Goal: Task Accomplishment & Management: Manage account settings

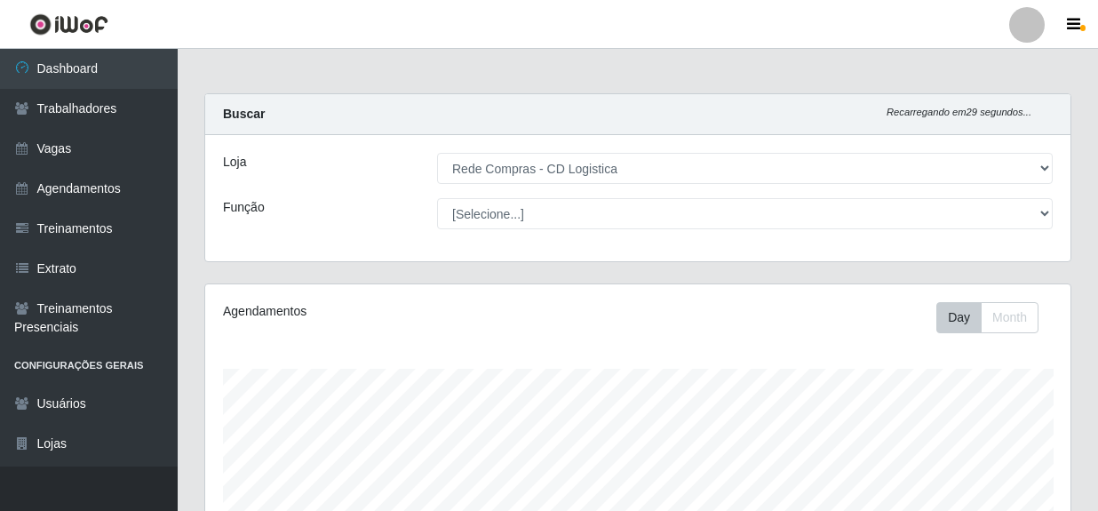
select select "429"
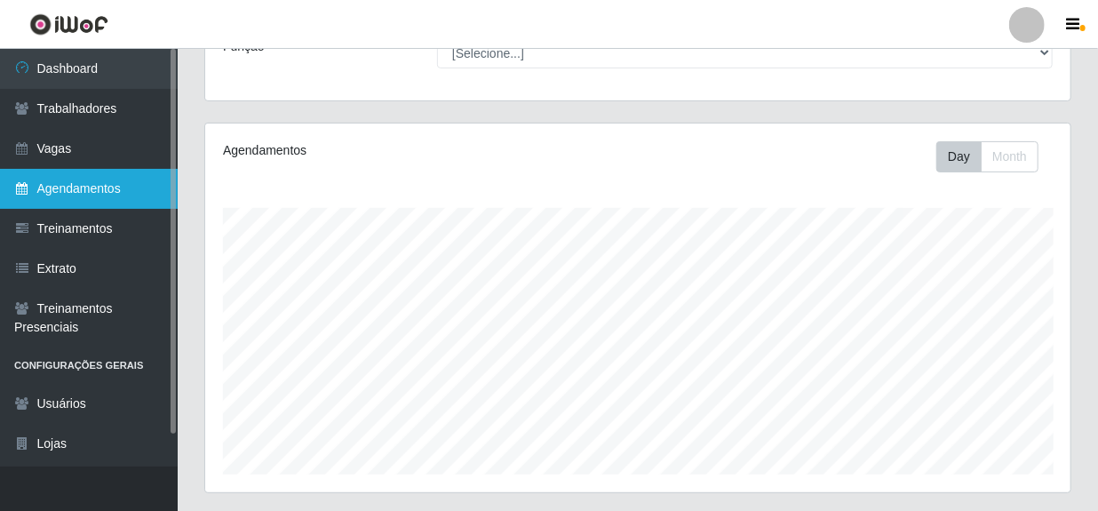
scroll to position [368, 865]
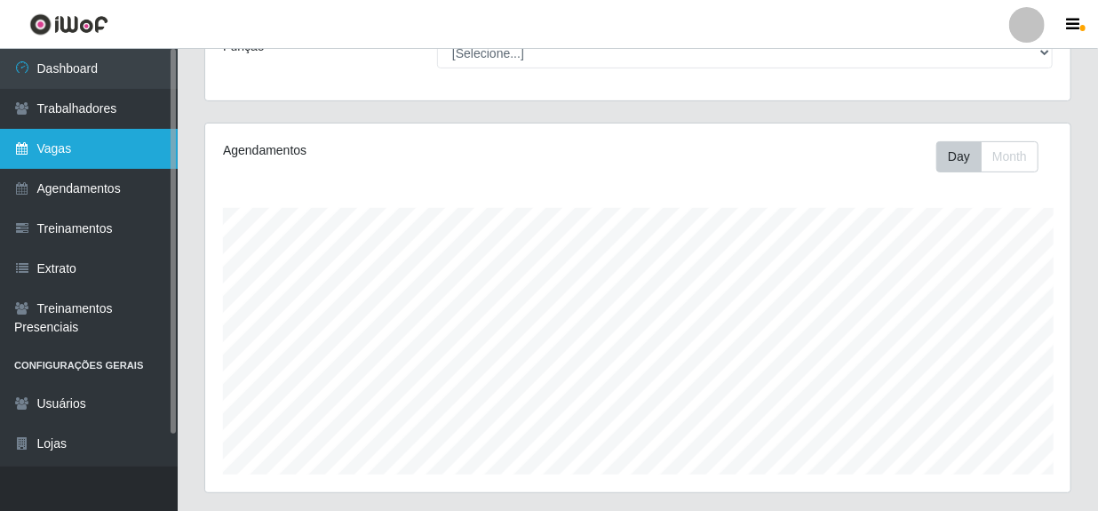
click at [91, 143] on link "Vagas" at bounding box center [89, 149] width 178 height 40
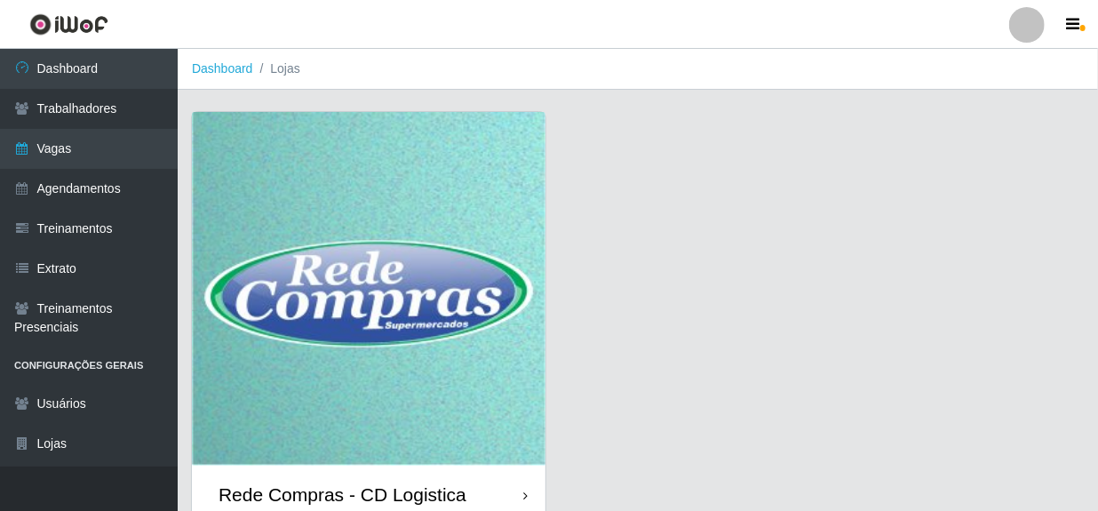
click at [343, 497] on div "Rede Compras - CD Logistica" at bounding box center [342, 494] width 248 height 22
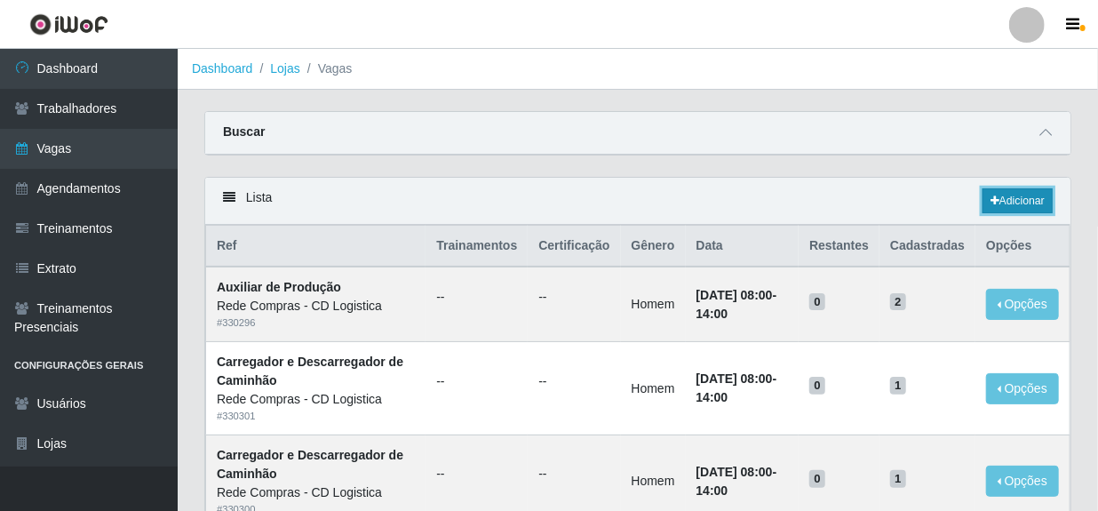
click at [1016, 202] on link "Adicionar" at bounding box center [1017, 200] width 70 height 25
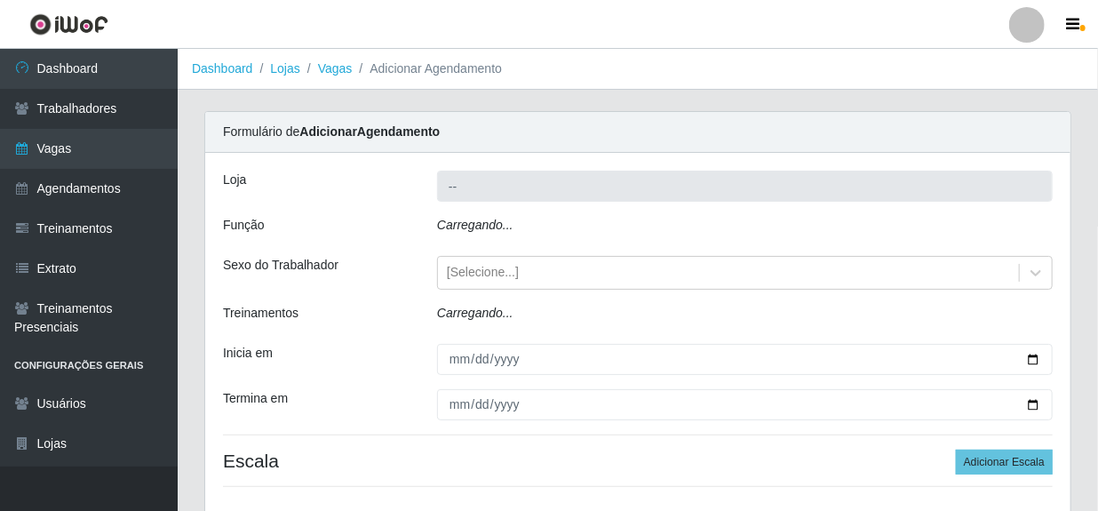
type input "Rede Compras - CD Logistica"
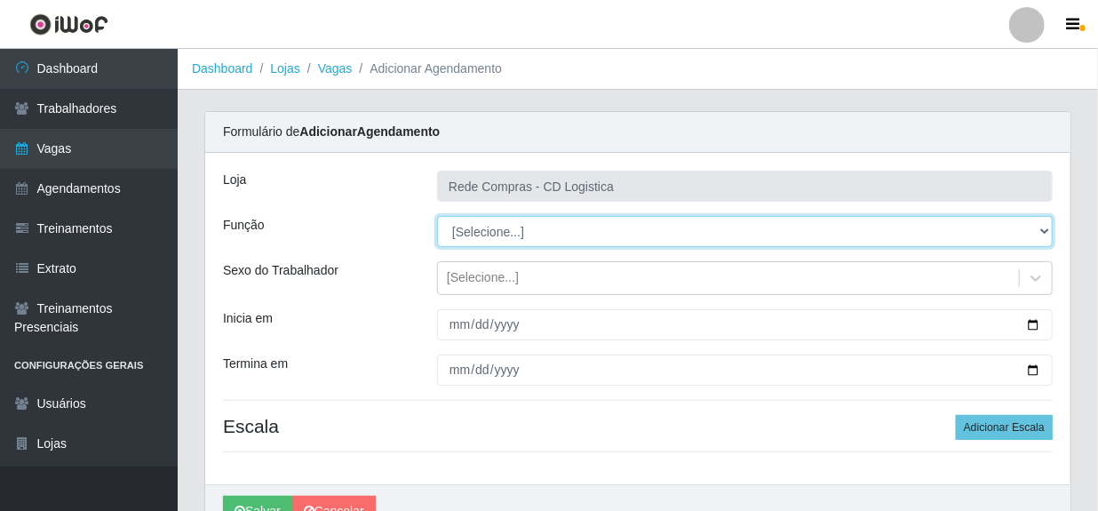
click at [1039, 229] on select "[Selecione...] ASG ASG + ASG ++ Auxiliar de Depósito Auxiliar de Depósito + Aux…" at bounding box center [744, 231] width 615 height 31
select select "16"
click at [437, 216] on select "[Selecione...] ASG ASG + ASG ++ Auxiliar de Depósito Auxiliar de Depósito + Aux…" at bounding box center [744, 231] width 615 height 31
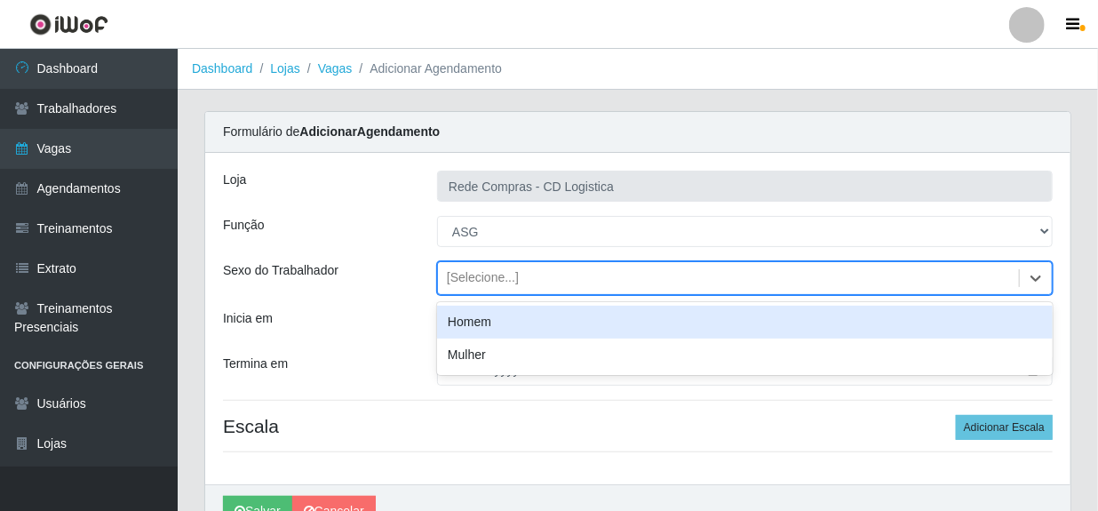
click at [662, 277] on div "[Selecione...]" at bounding box center [728, 278] width 581 height 29
click at [483, 324] on div "Homem" at bounding box center [744, 321] width 615 height 33
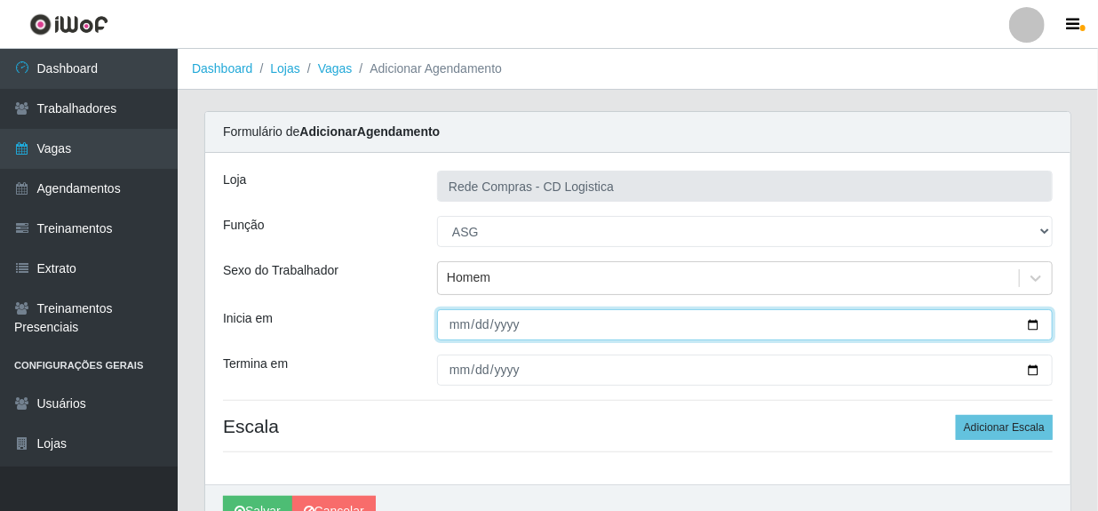
click at [451, 323] on input "Inicia em" at bounding box center [744, 324] width 615 height 31
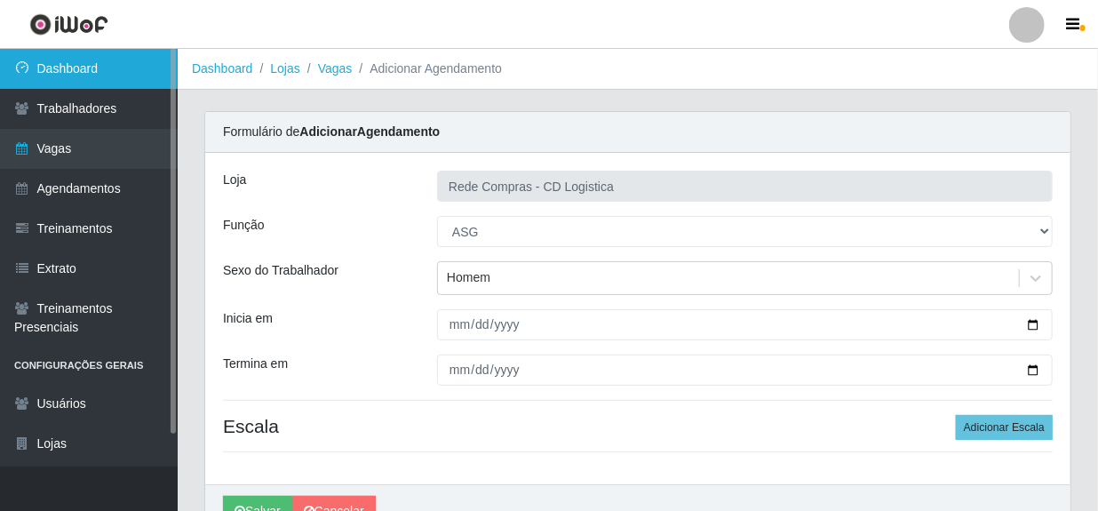
click at [85, 73] on link "Dashboard" at bounding box center [89, 69] width 178 height 40
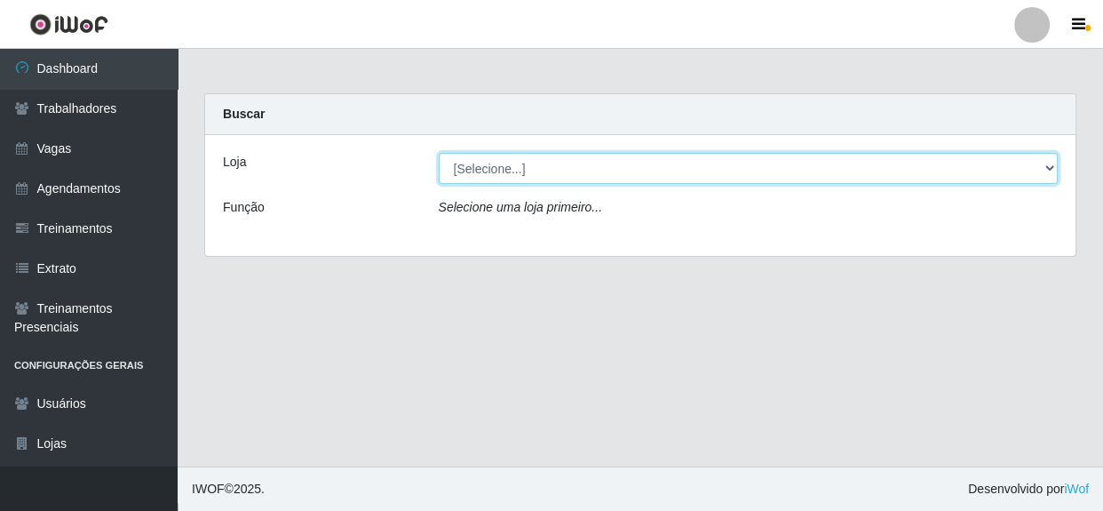
click at [551, 176] on select "[Selecione...] Rede Compras - CD Logistica" at bounding box center [749, 168] width 620 height 31
select select "429"
click at [439, 153] on select "[Selecione...] Rede Compras - CD Logistica" at bounding box center [749, 168] width 620 height 31
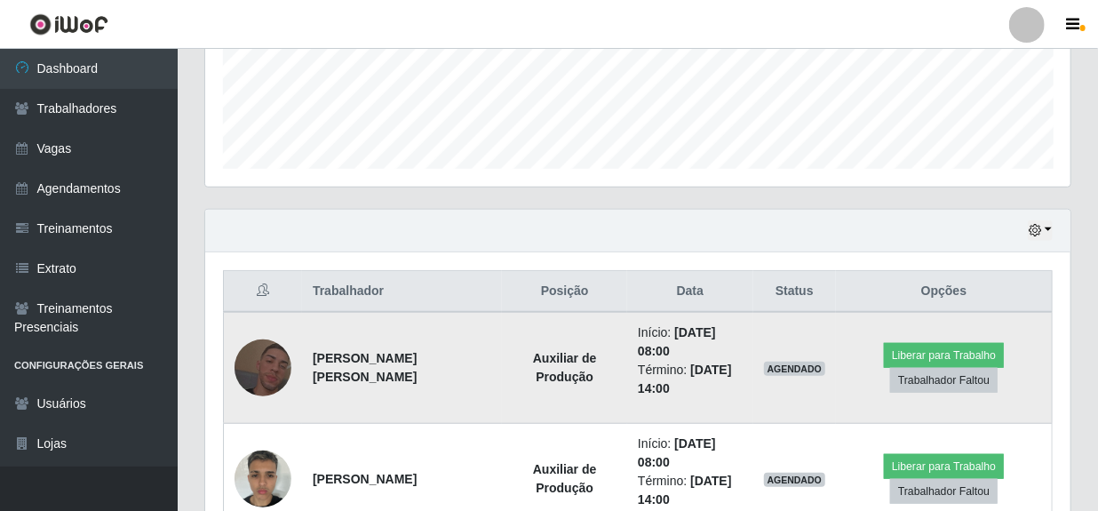
scroll to position [572, 0]
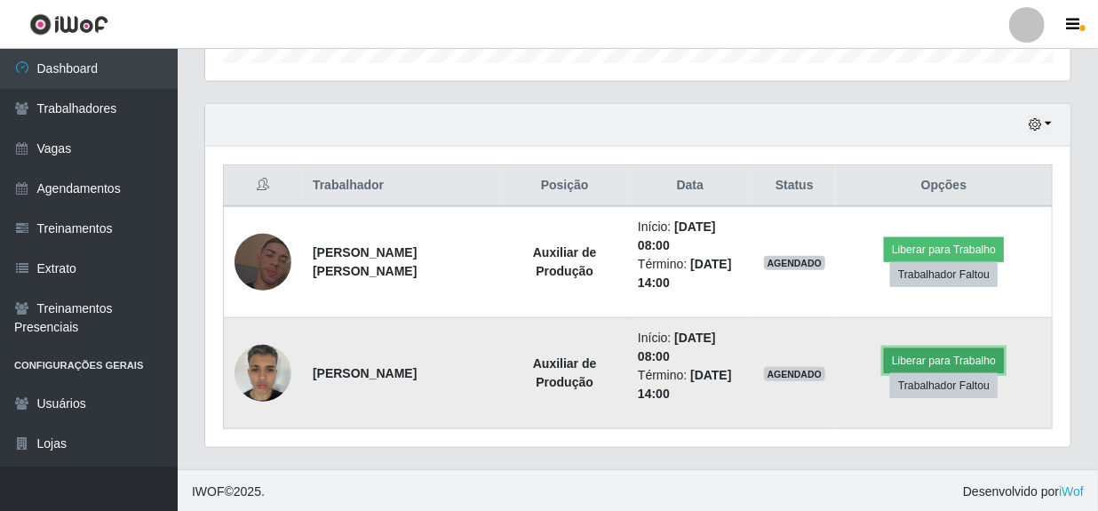
click at [954, 355] on button "Liberar para Trabalho" at bounding box center [944, 360] width 120 height 25
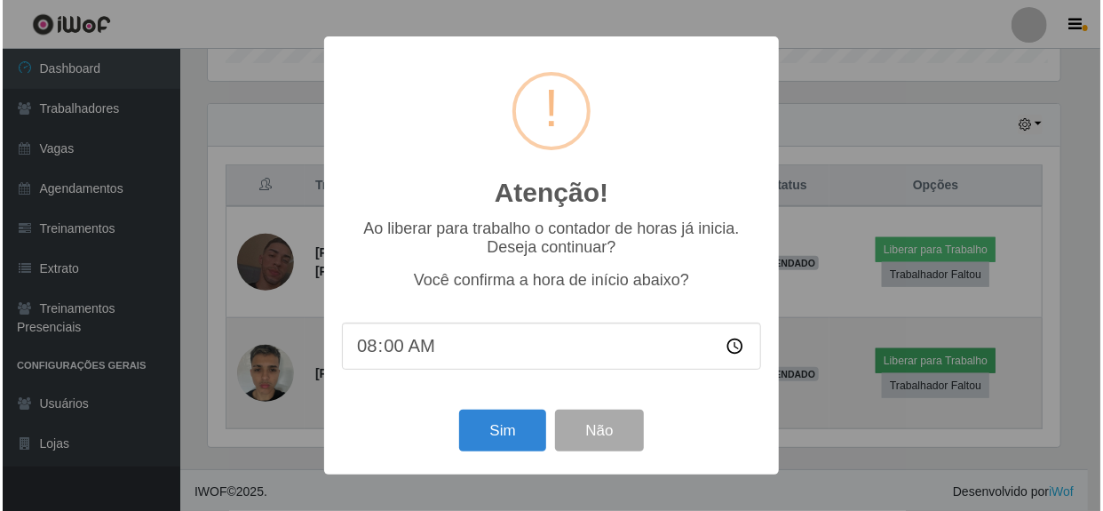
scroll to position [368, 857]
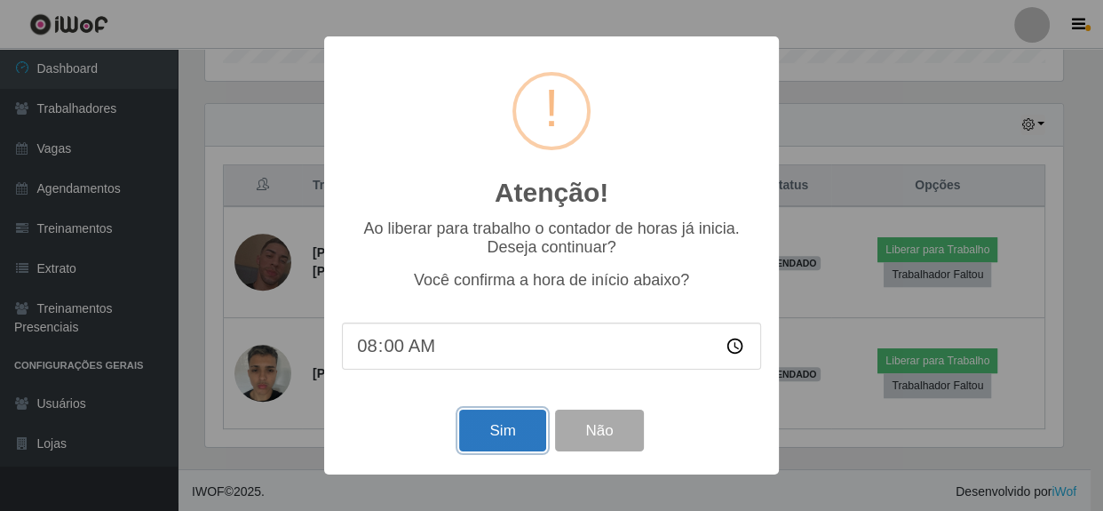
click at [520, 421] on button "Sim" at bounding box center [502, 430] width 86 height 42
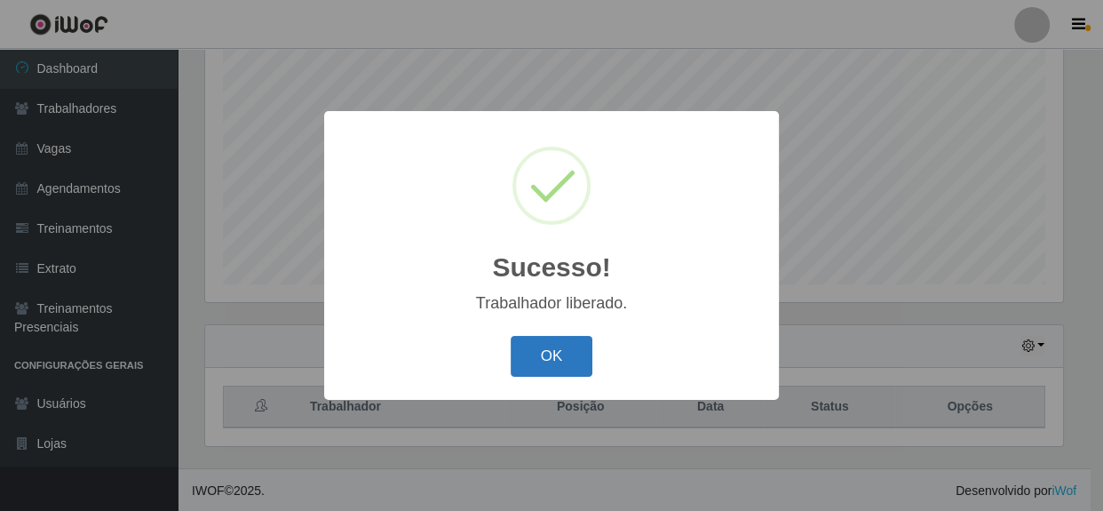
click at [540, 355] on button "OK" at bounding box center [552, 357] width 83 height 42
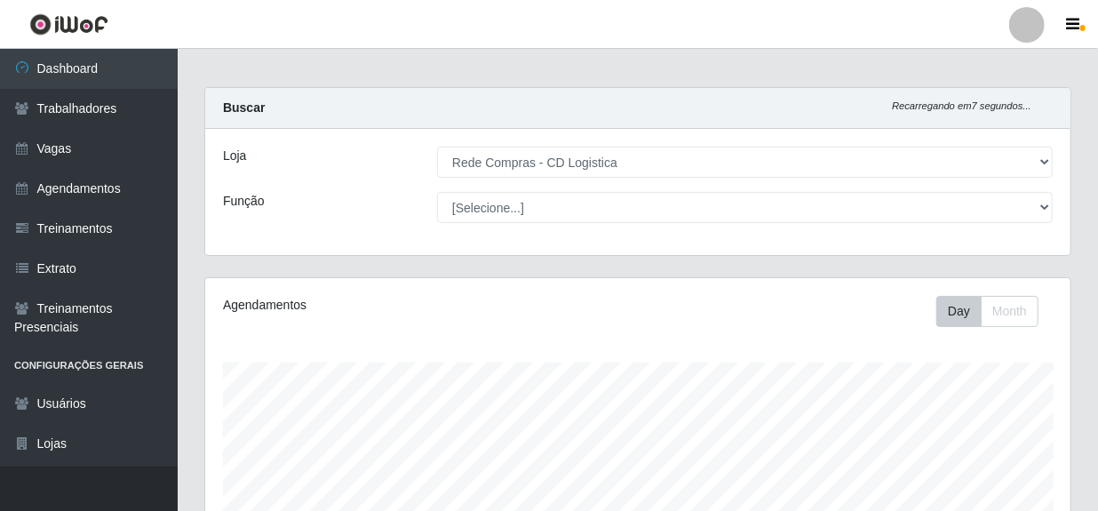
scroll to position [0, 0]
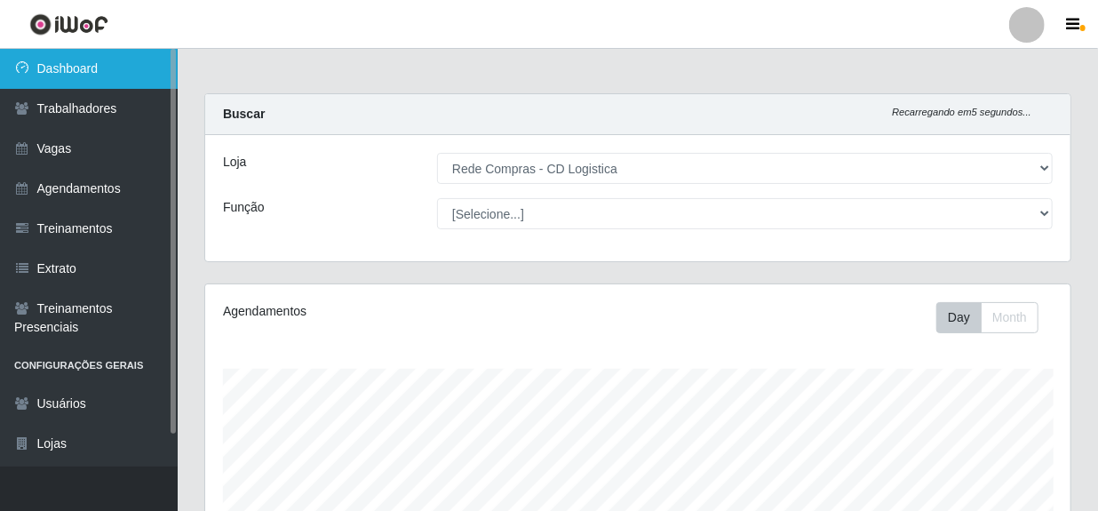
click at [62, 69] on link "Dashboard" at bounding box center [89, 69] width 178 height 40
click at [58, 67] on link "Dashboard" at bounding box center [89, 69] width 178 height 40
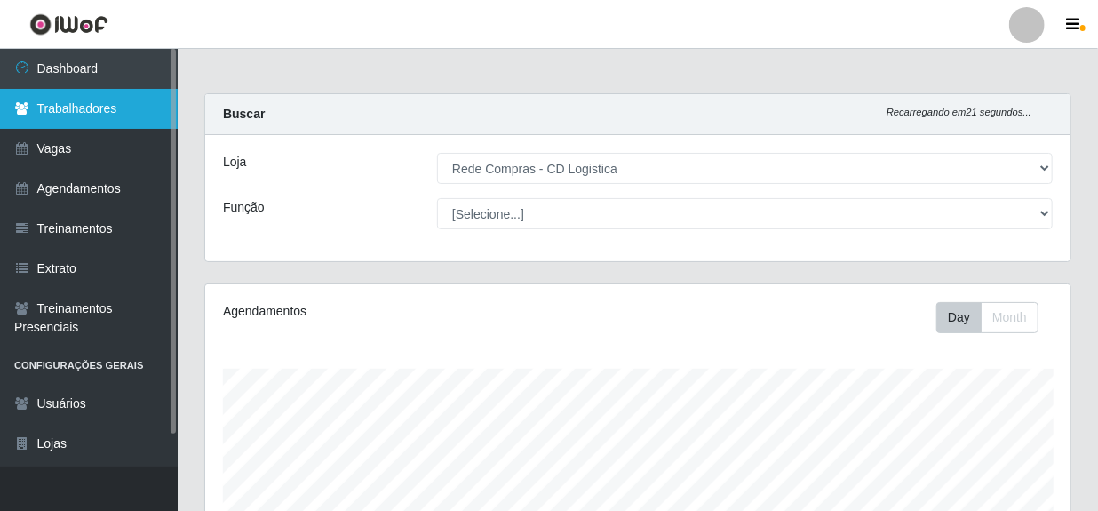
click at [80, 94] on link "Trabalhadores" at bounding box center [89, 109] width 178 height 40
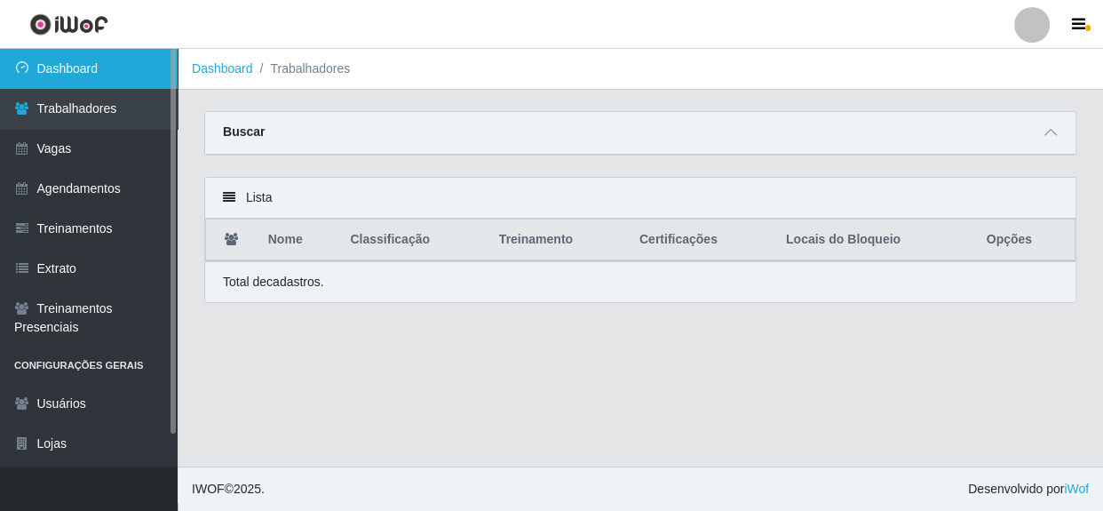
click at [83, 50] on link "Dashboard" at bounding box center [89, 69] width 178 height 40
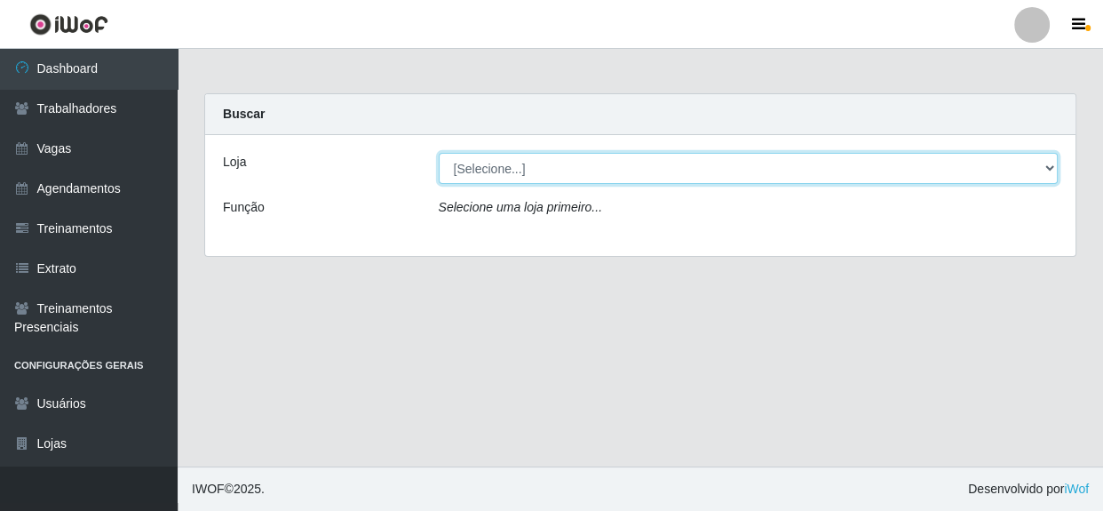
click at [685, 174] on select "[Selecione...] Rede Compras - CD Logistica" at bounding box center [749, 168] width 620 height 31
select select "429"
click at [439, 153] on select "[Selecione...] Rede Compras - CD Logistica" at bounding box center [749, 168] width 620 height 31
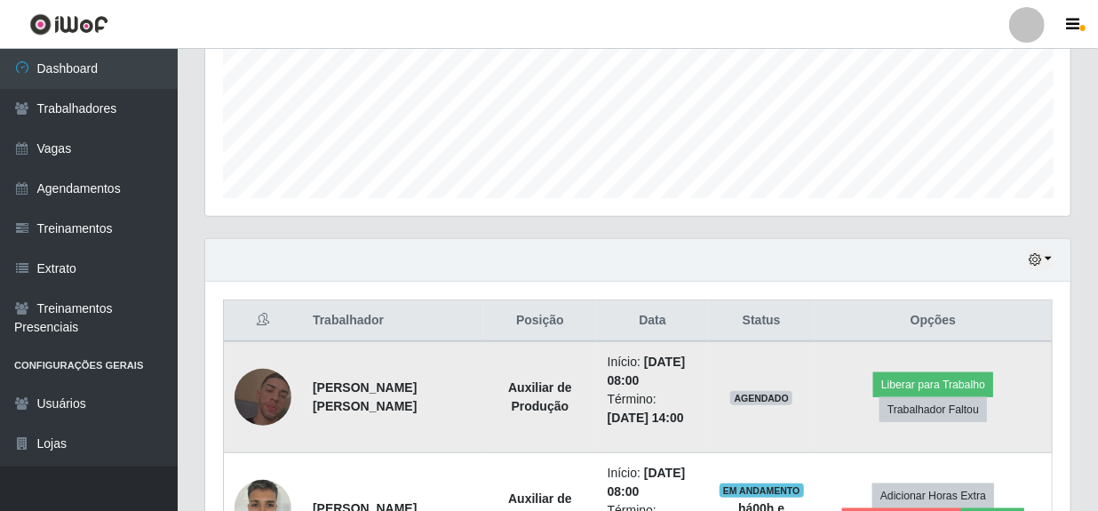
scroll to position [572, 0]
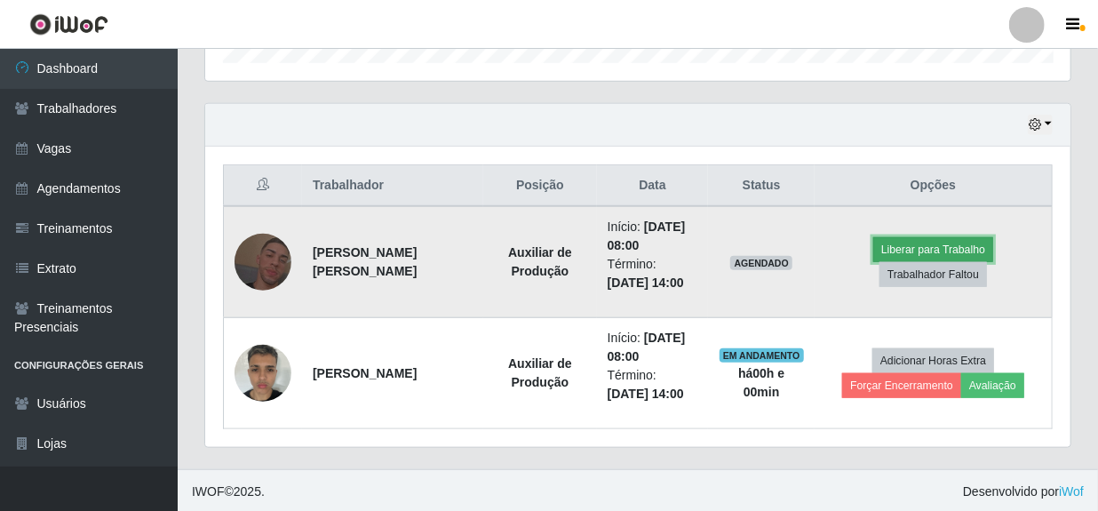
click at [873, 262] on button "Liberar para Trabalho" at bounding box center [933, 249] width 120 height 25
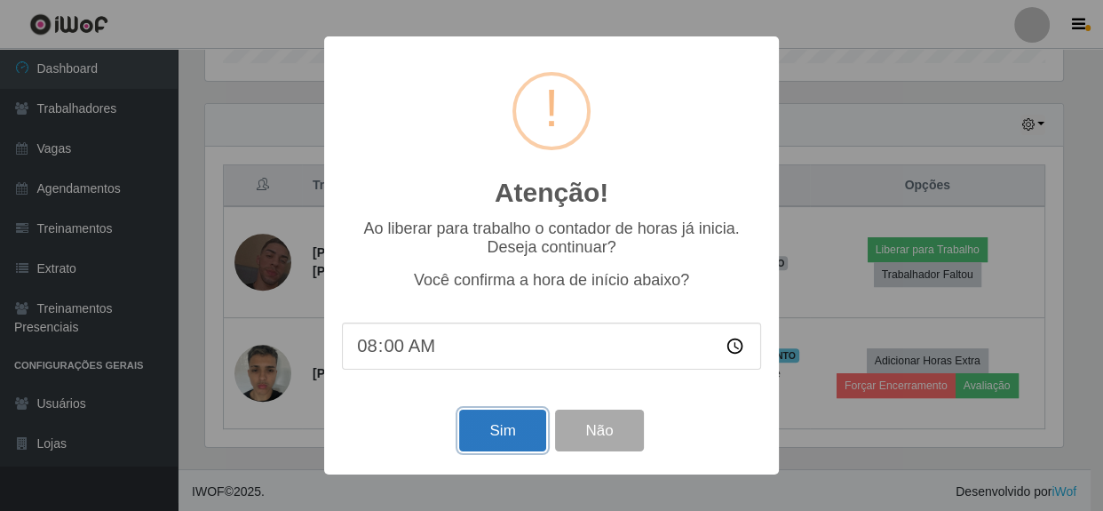
click at [516, 425] on button "Sim" at bounding box center [502, 430] width 86 height 42
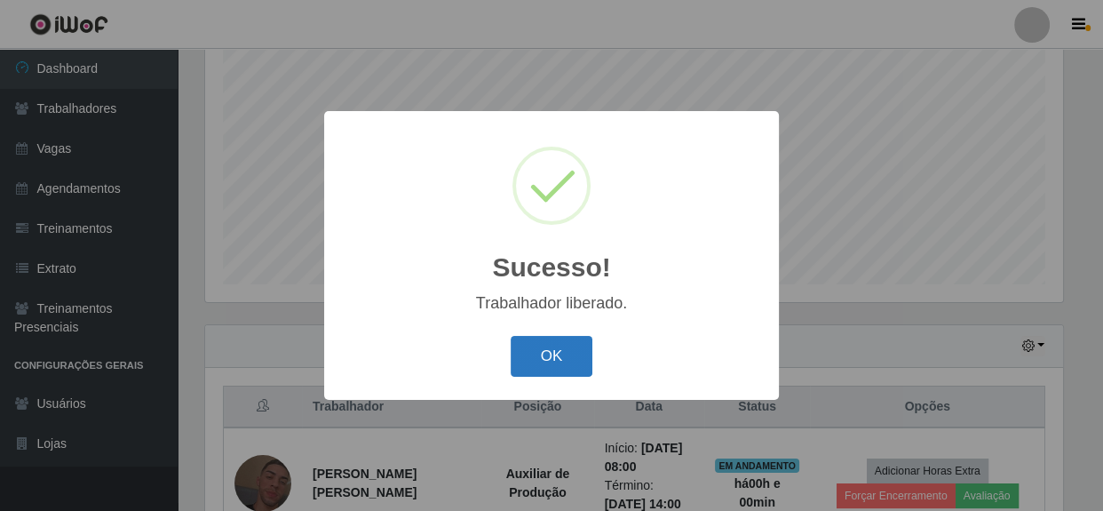
click at [572, 355] on button "OK" at bounding box center [552, 357] width 83 height 42
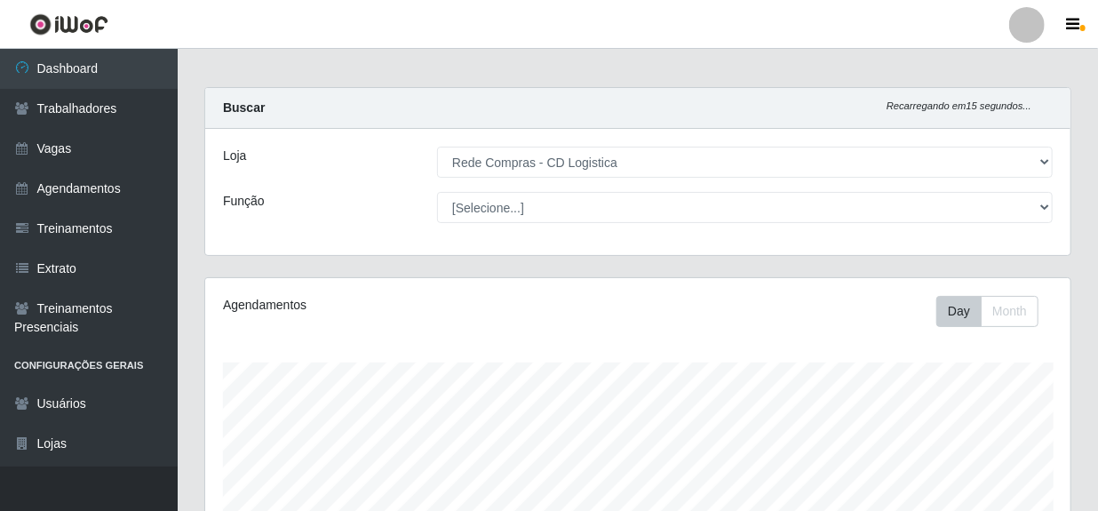
scroll to position [0, 0]
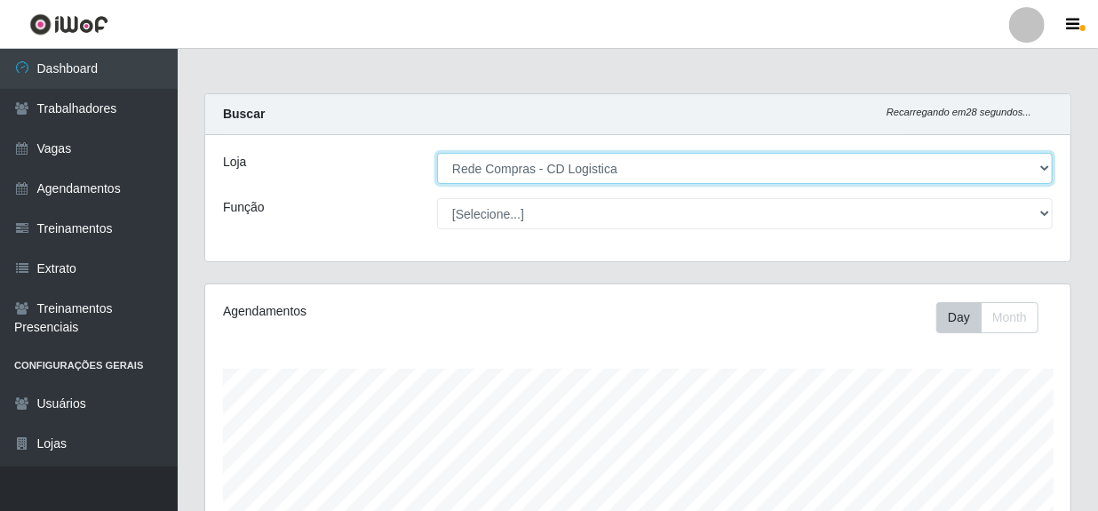
click at [542, 175] on select "[Selecione...] Rede Compras - CD Logistica" at bounding box center [744, 168] width 615 height 31
click at [437, 153] on select "[Selecione...] Rede Compras - CD Logistica" at bounding box center [744, 168] width 615 height 31
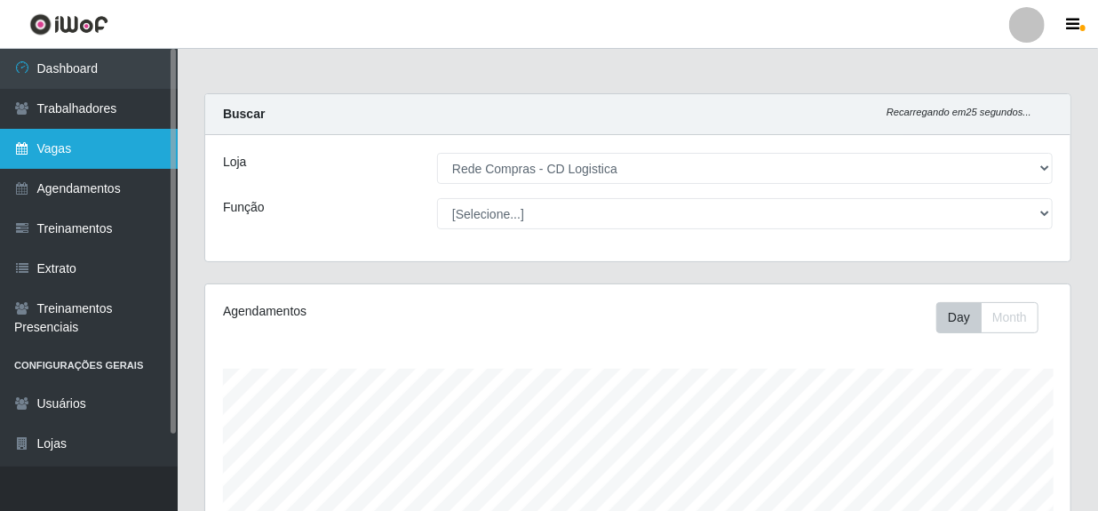
click at [67, 143] on link "Vagas" at bounding box center [89, 149] width 178 height 40
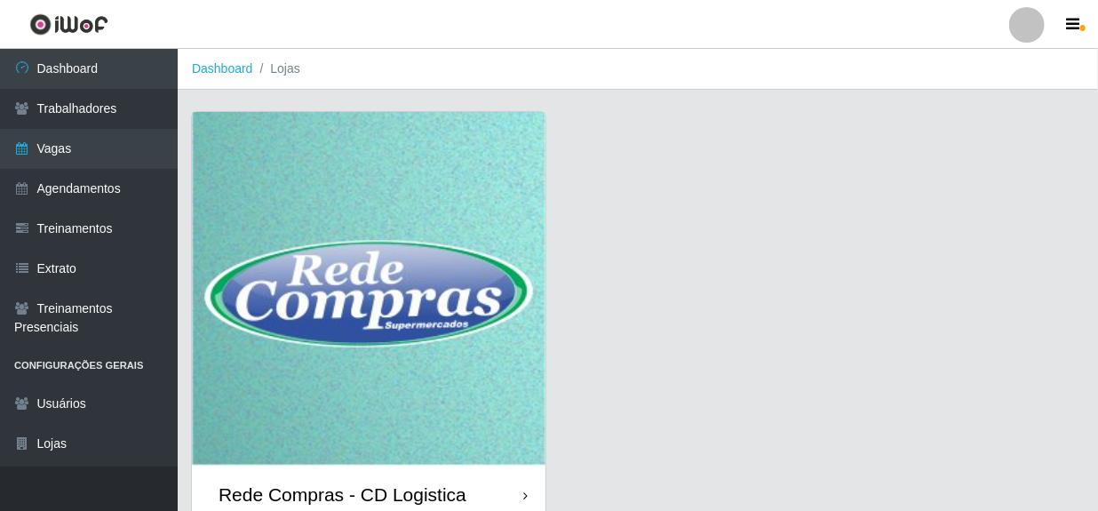
click at [423, 495] on div "Rede Compras - CD Logistica" at bounding box center [342, 494] width 248 height 22
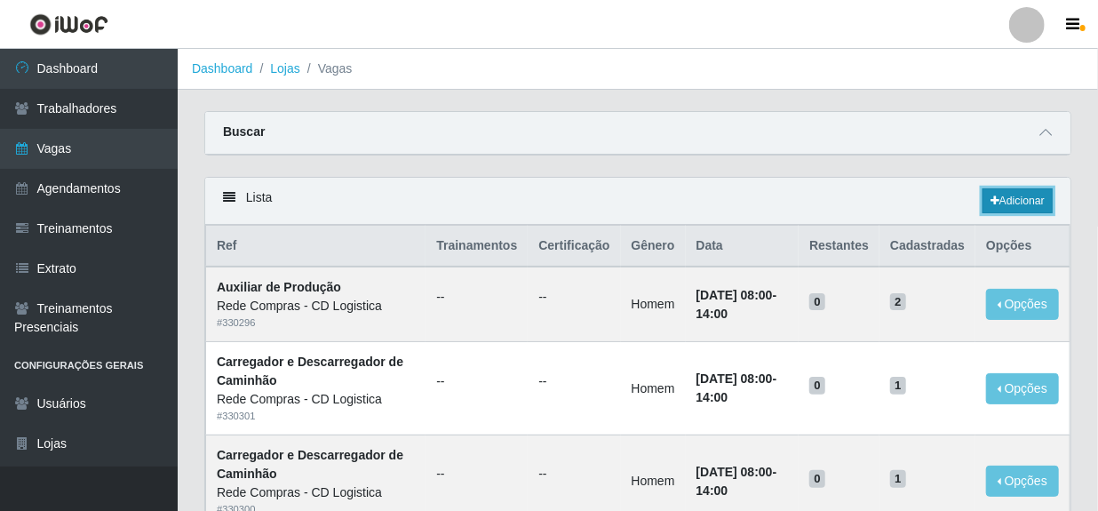
click at [1030, 207] on link "Adicionar" at bounding box center [1017, 200] width 70 height 25
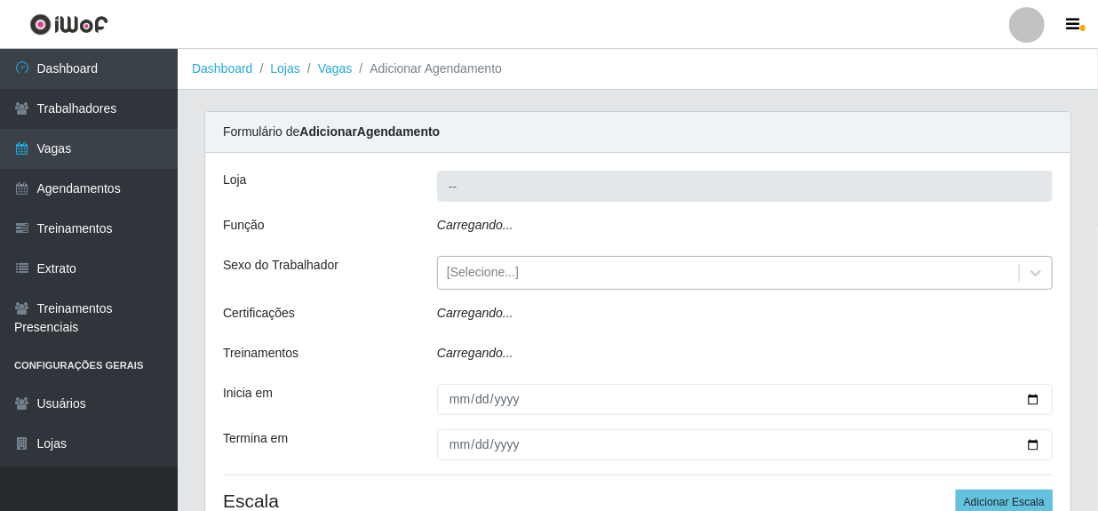
type input "Rede Compras - CD Logistica"
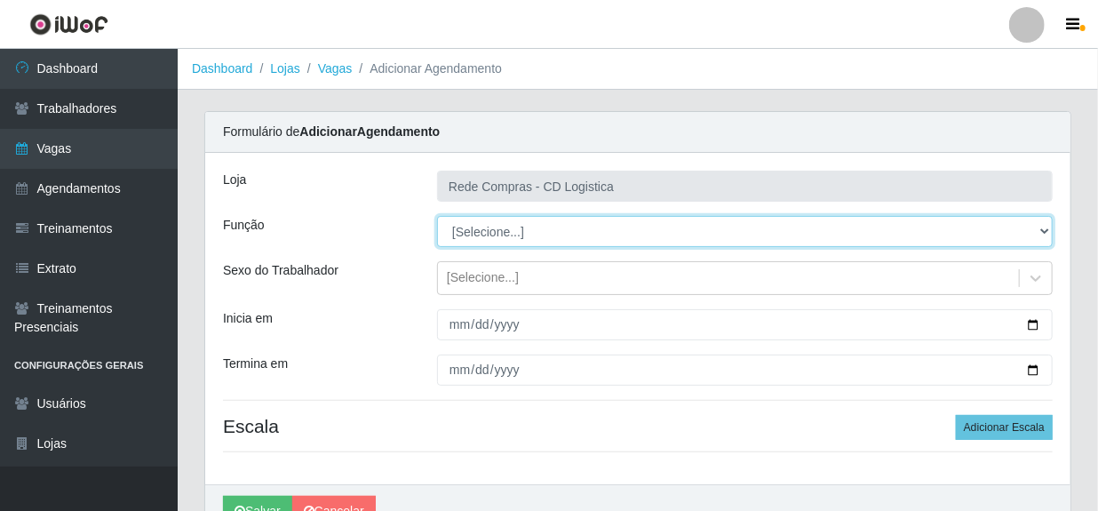
click at [554, 240] on select "[Selecione...] ASG ASG + ASG ++ Auxiliar de Depósito Auxiliar de Depósito + Aux…" at bounding box center [744, 231] width 615 height 31
select select "16"
click at [437, 216] on select "[Selecione...] ASG ASG + ASG ++ Auxiliar de Depósito Auxiliar de Depósito + Aux…" at bounding box center [744, 231] width 615 height 31
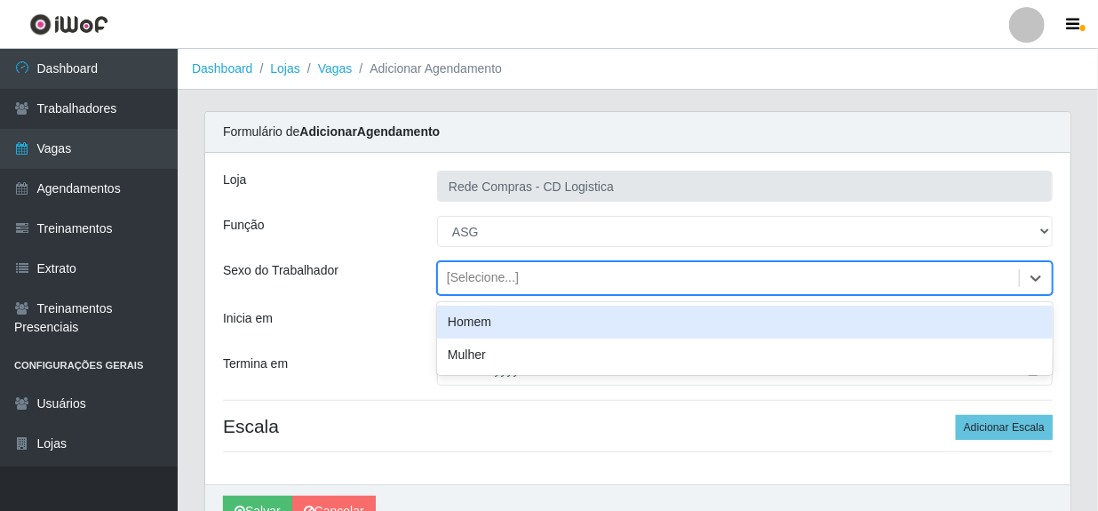
click at [503, 282] on div "[Selecione...]" at bounding box center [483, 278] width 72 height 19
click at [485, 325] on div "Homem" at bounding box center [744, 321] width 615 height 33
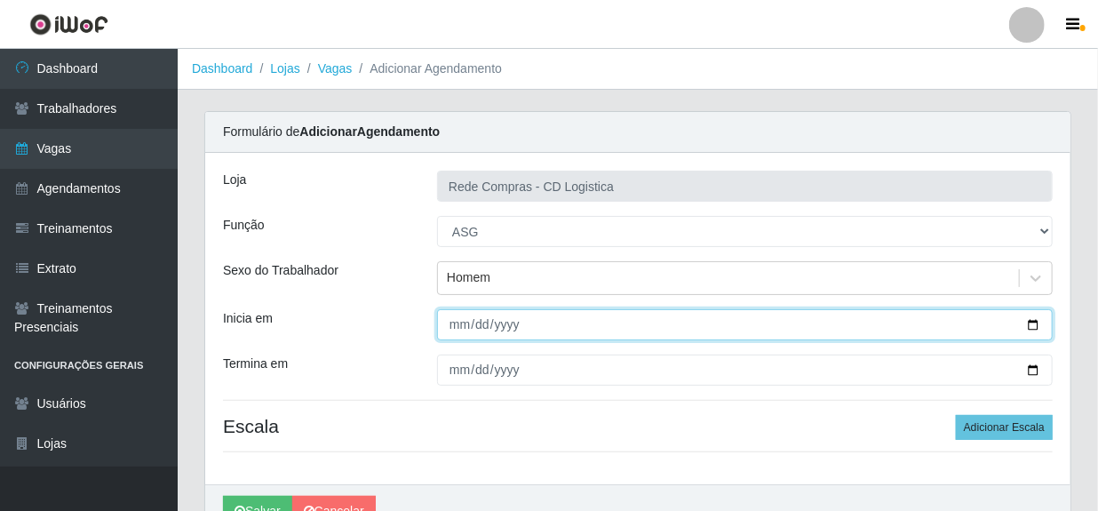
click at [458, 329] on input "Inicia em" at bounding box center [744, 324] width 615 height 31
type input "2025-08-11"
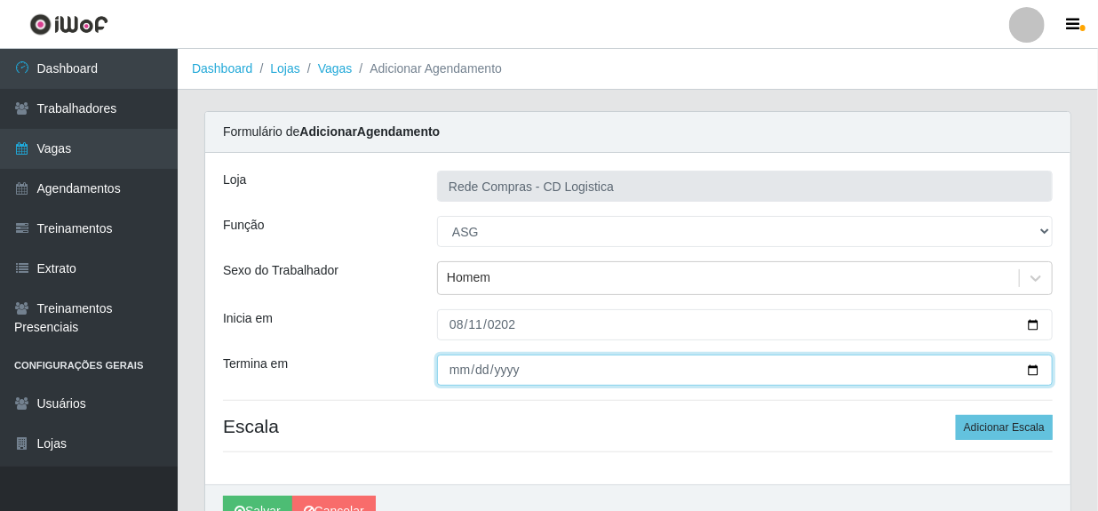
click at [454, 373] on input "Termina em" at bounding box center [744, 369] width 615 height 31
type input "2025-08-15"
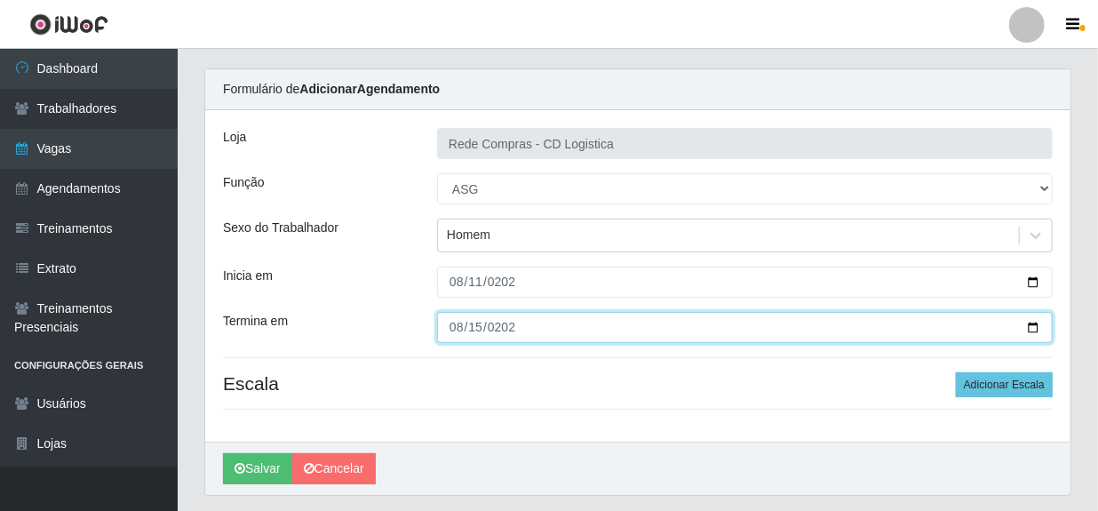
scroll to position [80, 0]
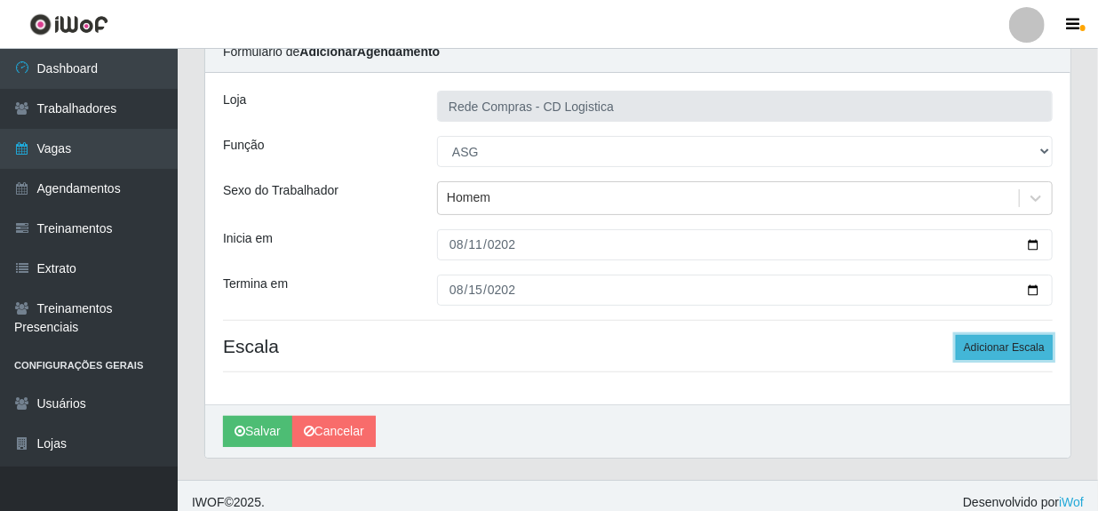
click at [1016, 348] on button "Adicionar Escala" at bounding box center [1003, 347] width 97 height 25
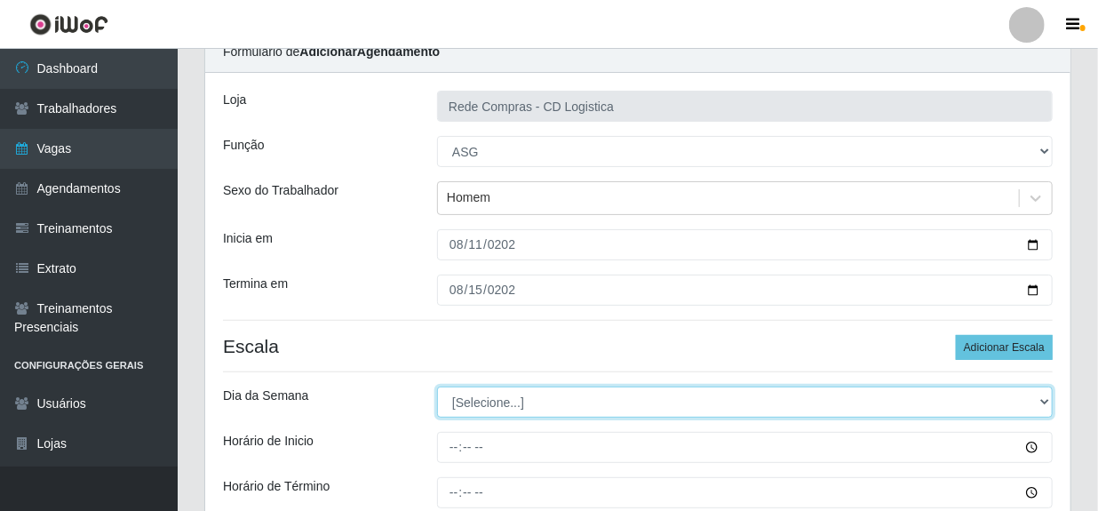
click at [1042, 402] on select "[Selecione...] Segunda Terça Quarta Quinta Sexta Sábado Domingo" at bounding box center [744, 401] width 615 height 31
click at [1040, 401] on select "[Selecione...] Segunda Terça Quarta Quinta Sexta Sábado Domingo" at bounding box center [744, 401] width 615 height 31
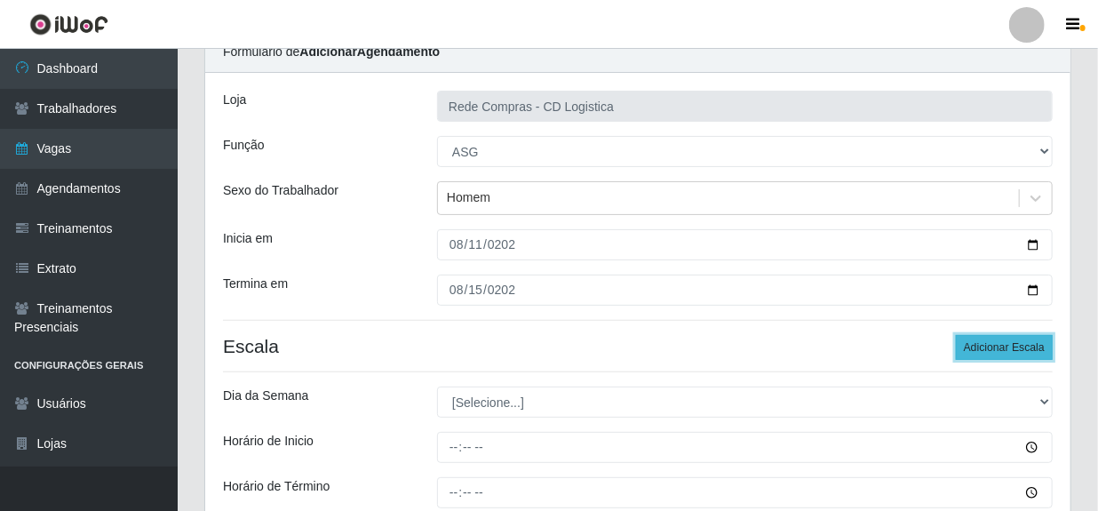
click at [1010, 346] on button "Adicionar Escala" at bounding box center [1003, 347] width 97 height 25
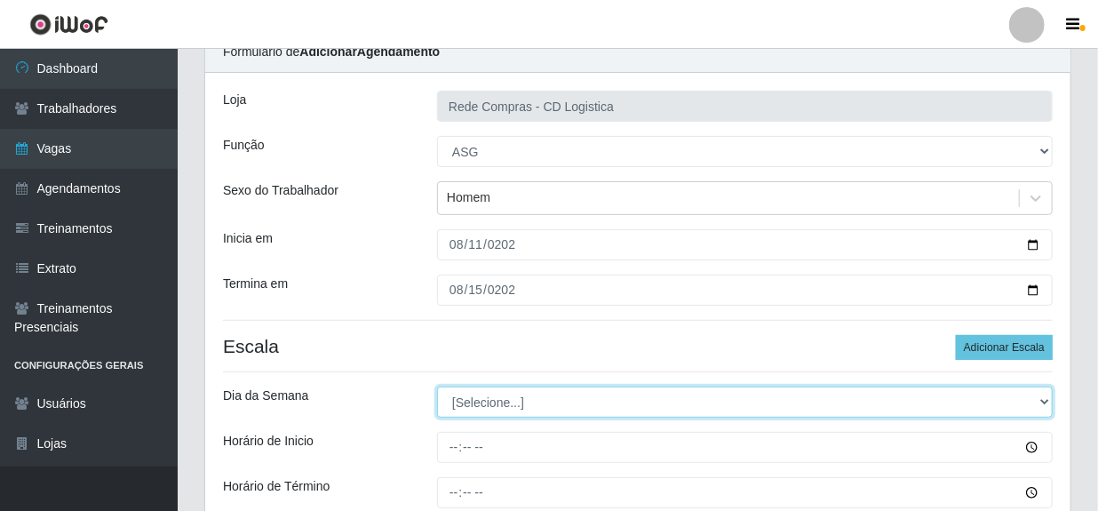
click at [1042, 399] on select "[Selecione...] Segunda Terça Quarta Quinta Sexta Sábado Domingo" at bounding box center [744, 401] width 615 height 31
select select "1"
click at [437, 386] on select "[Selecione...] Segunda Terça Quarta Quinta Sexta Sábado Domingo" at bounding box center [744, 401] width 615 height 31
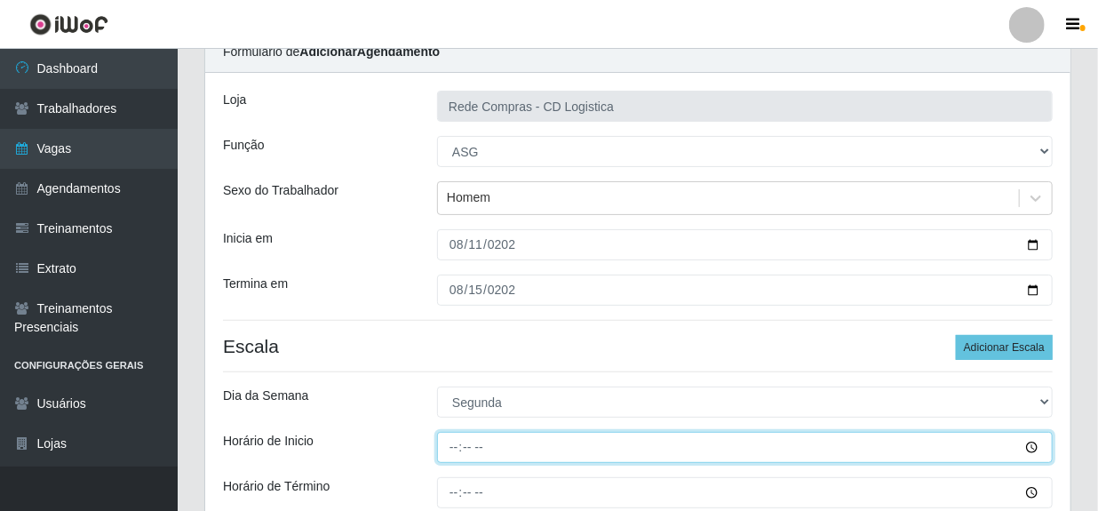
click at [456, 448] on input "Horário de Inicio" at bounding box center [744, 447] width 615 height 31
type input "11:00"
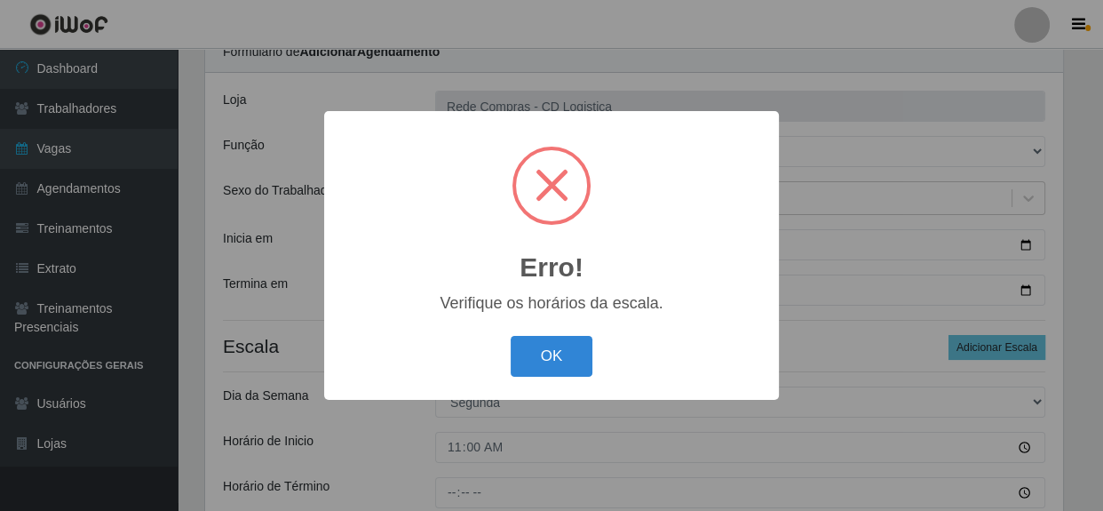
click at [511, 336] on button "OK" at bounding box center [552, 357] width 83 height 42
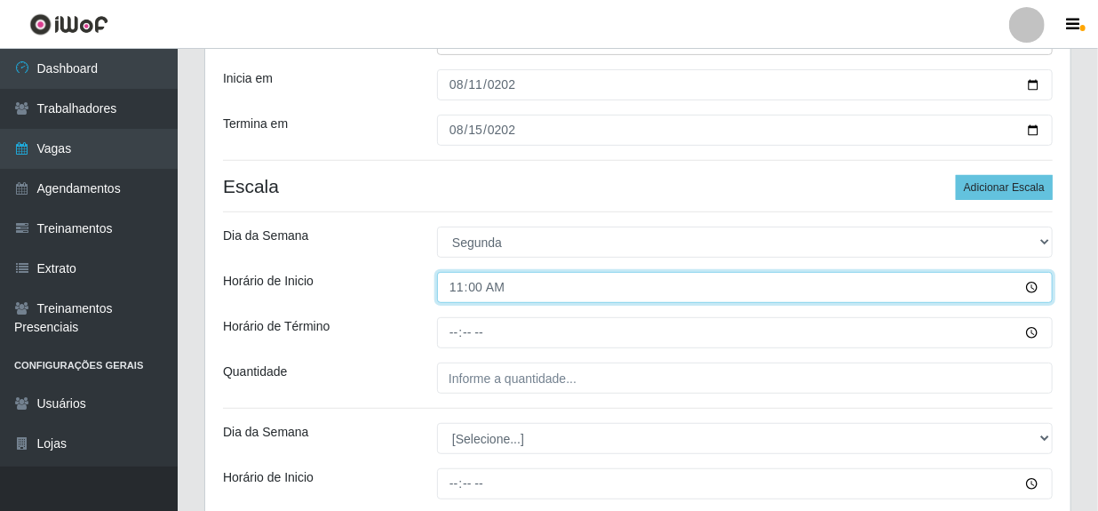
scroll to position [242, 0]
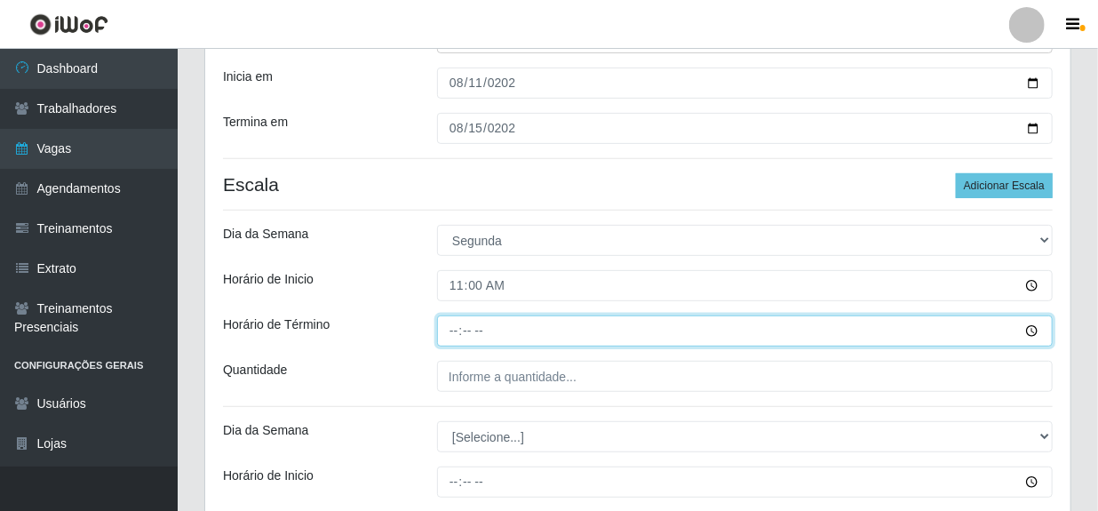
click at [451, 333] on input "Horário de Término" at bounding box center [744, 330] width 615 height 31
type input "17:00"
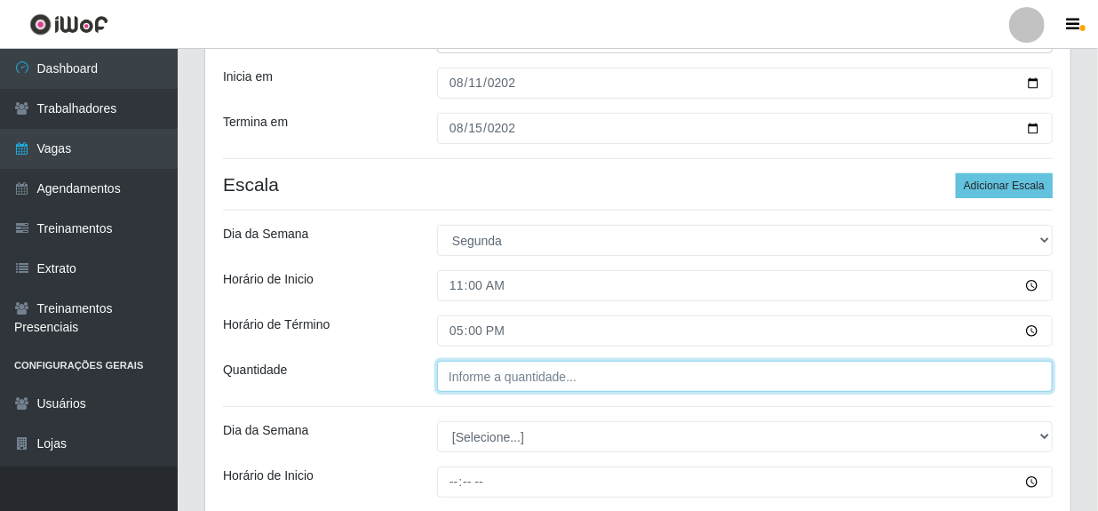
type input "___"
click at [508, 380] on input "___" at bounding box center [744, 376] width 615 height 31
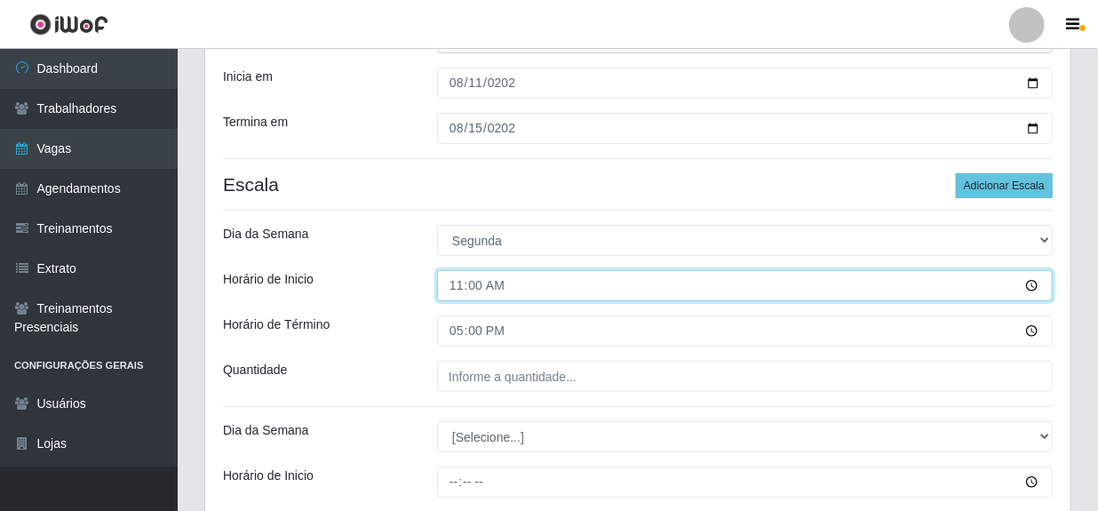
click at [483, 289] on input "11:00" at bounding box center [744, 285] width 615 height 31
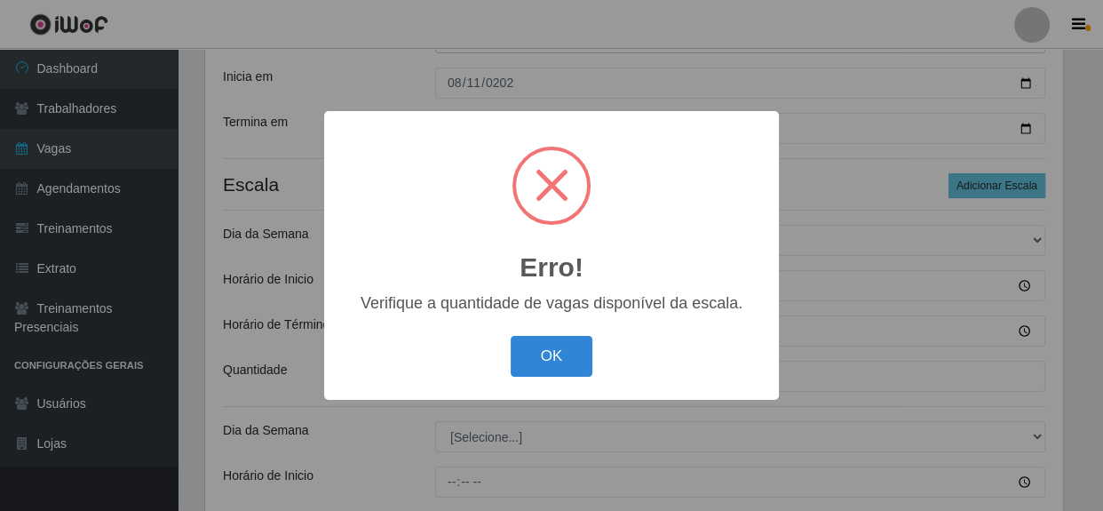
click at [511, 336] on button "OK" at bounding box center [552, 357] width 83 height 42
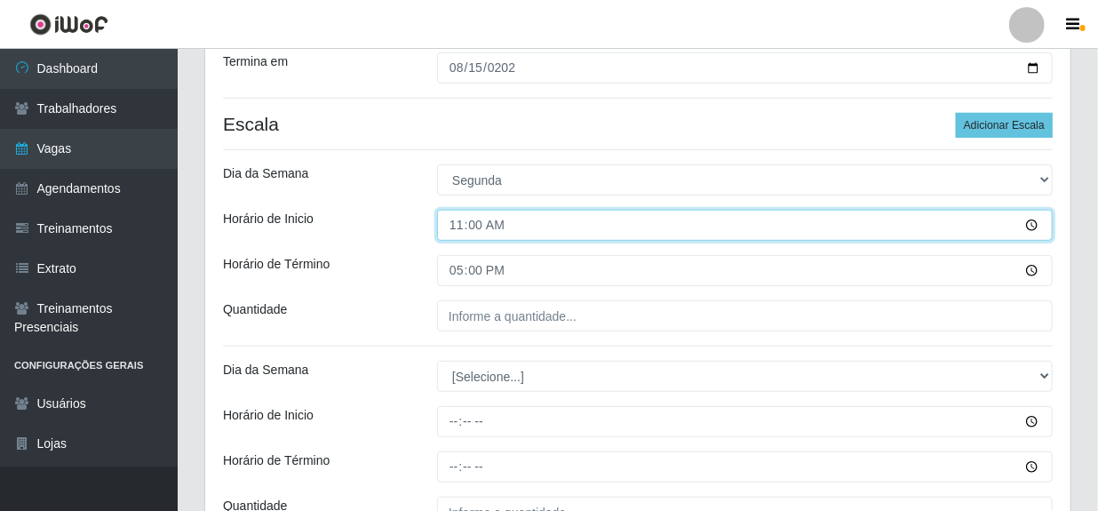
scroll to position [322, 0]
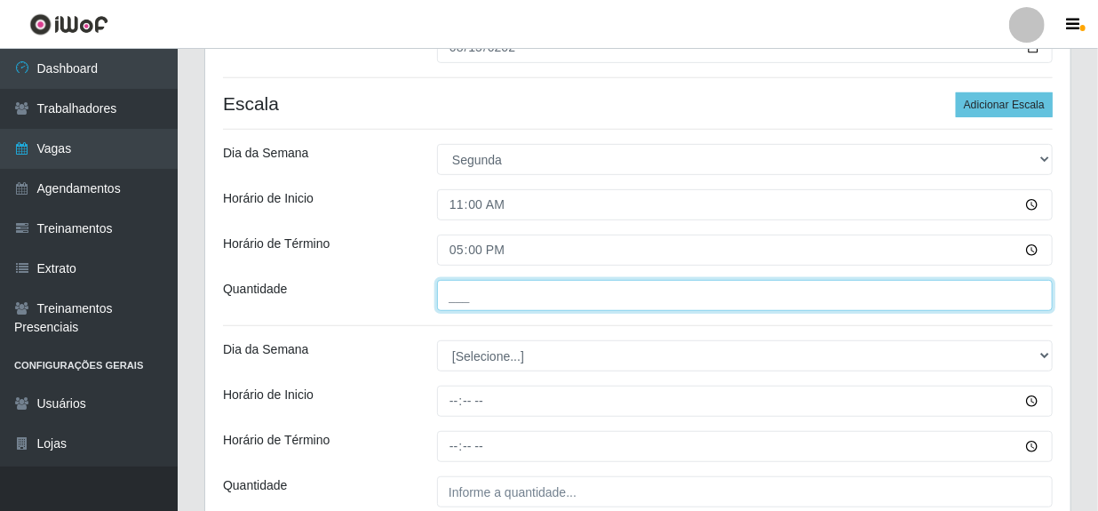
click at [523, 302] on input "___" at bounding box center [744, 295] width 615 height 31
type input "01_"
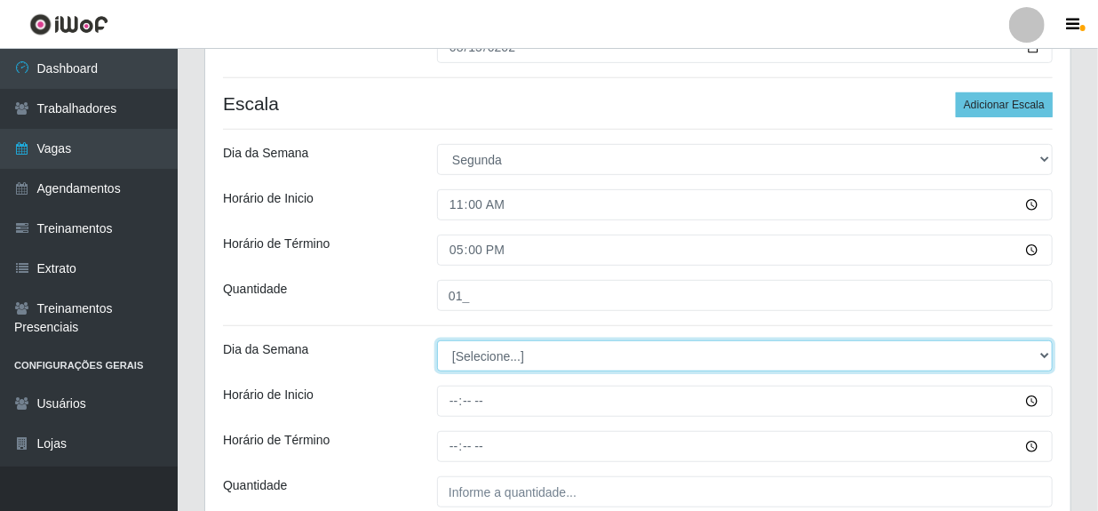
click at [482, 353] on select "[Selecione...] Segunda Terça Quarta Quinta Sexta Sábado Domingo" at bounding box center [744, 355] width 615 height 31
select select "2"
click at [437, 340] on select "[Selecione...] Segunda Terça Quarta Quinta Sexta Sábado Domingo" at bounding box center [744, 355] width 615 height 31
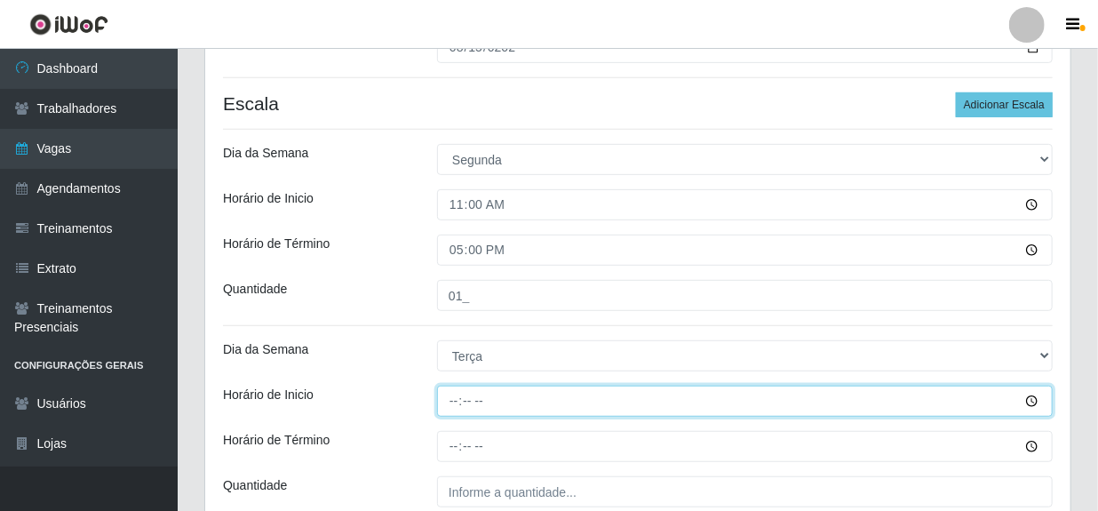
click at [455, 402] on input "Horário de Inicio" at bounding box center [744, 400] width 615 height 31
type input "11:00"
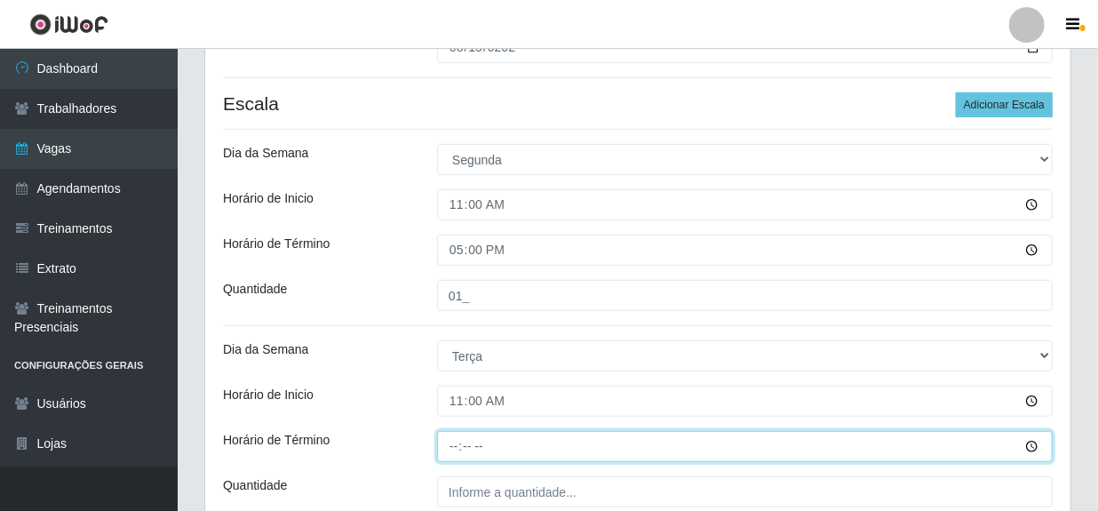
click at [450, 444] on input "Horário de Término" at bounding box center [744, 446] width 615 height 31
type input "08:00"
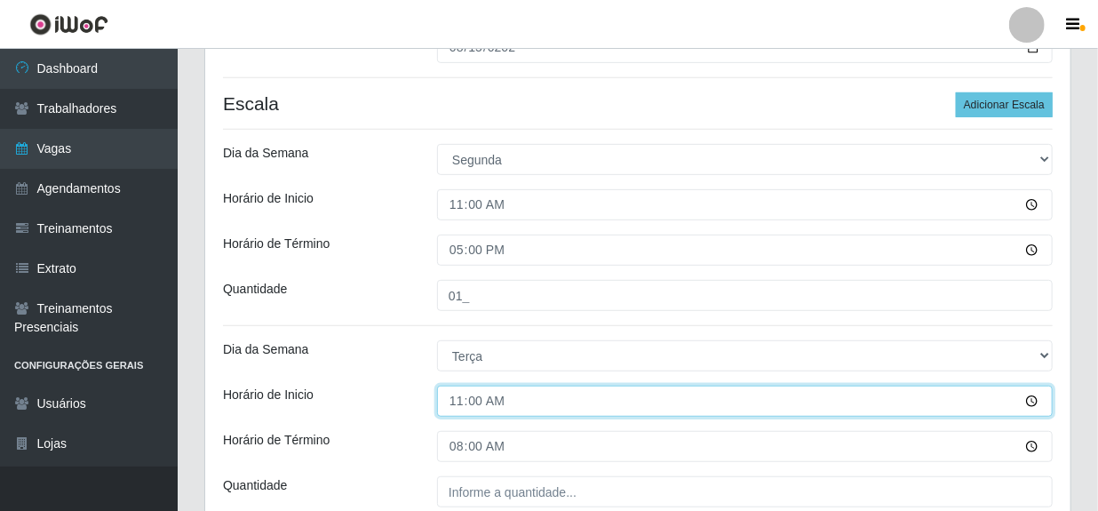
click at [455, 403] on input "11:00" at bounding box center [744, 400] width 615 height 31
type input "08:00"
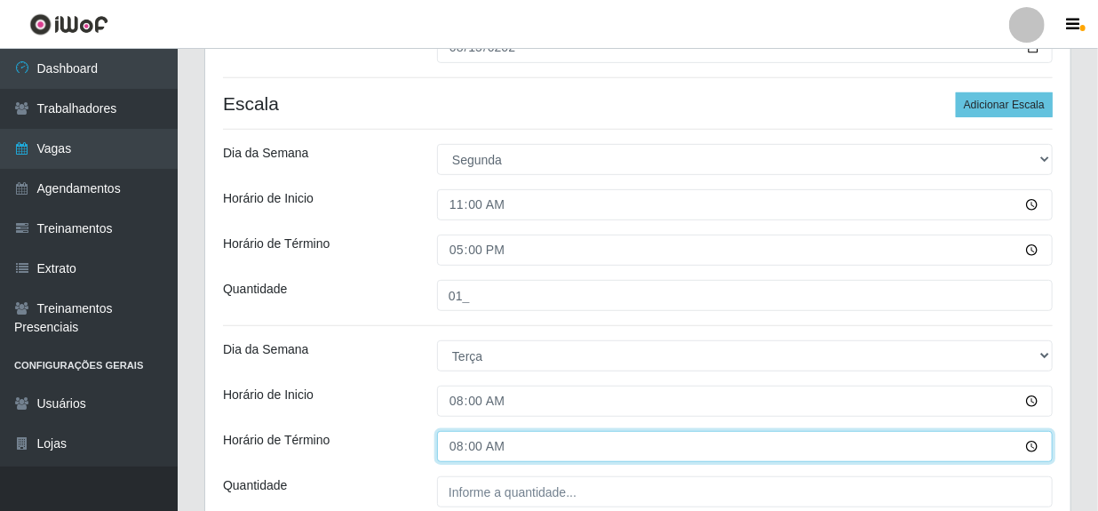
click at [456, 448] on input "08:00" at bounding box center [744, 446] width 615 height 31
type input "14:00"
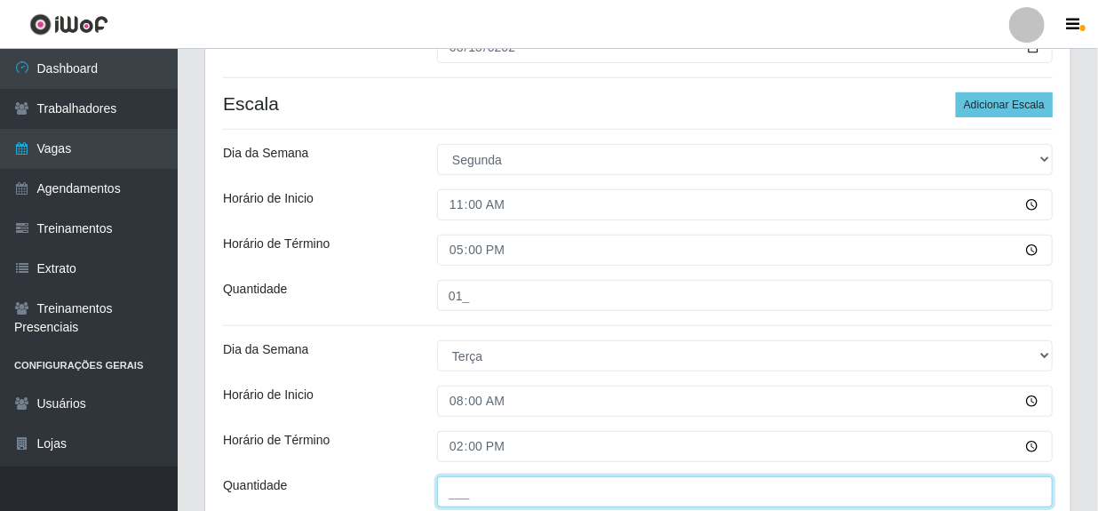
click at [484, 483] on input "___" at bounding box center [744, 491] width 615 height 31
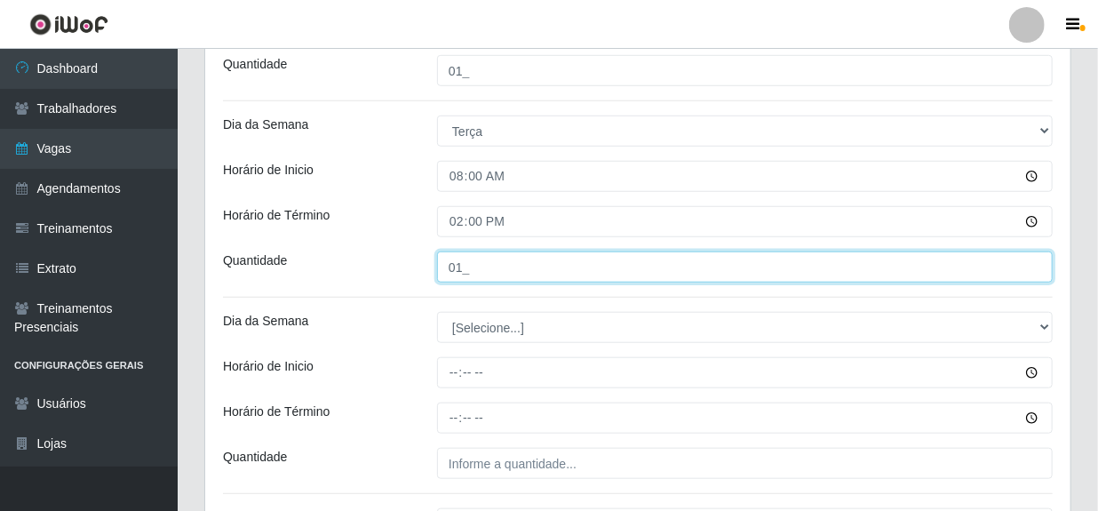
scroll to position [565, 0]
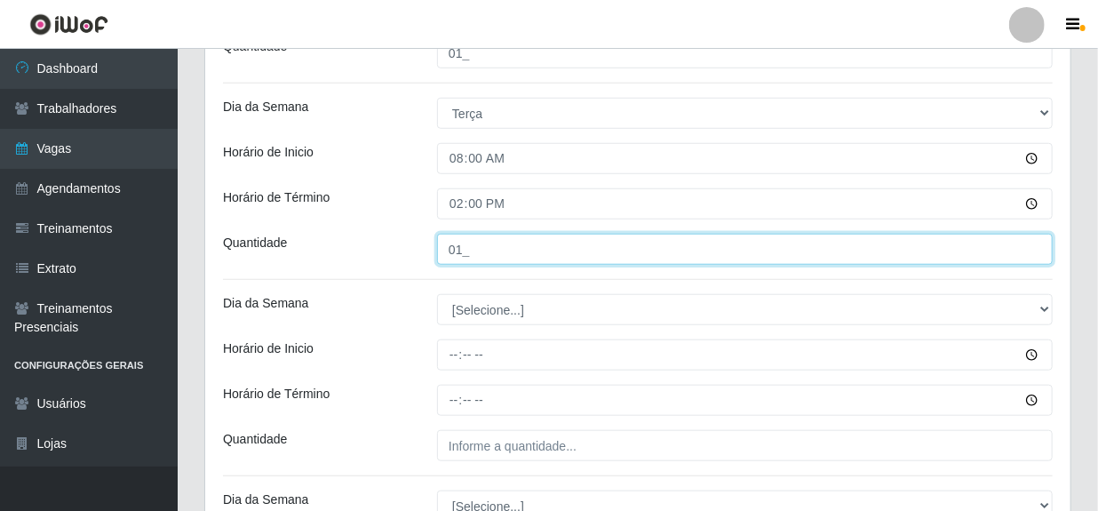
type input "01_"
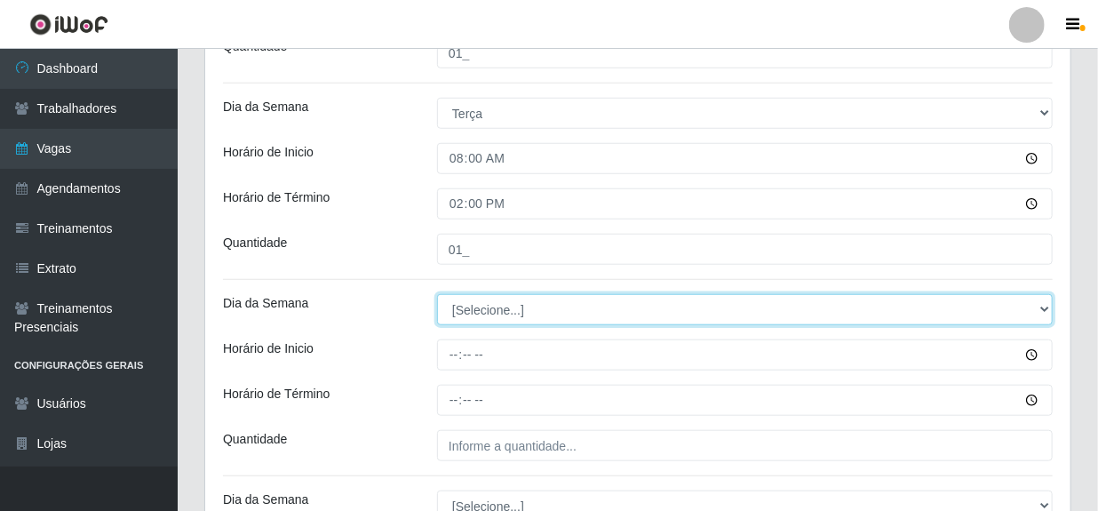
click at [514, 307] on select "[Selecione...] Segunda Terça Quarta Quinta Sexta Sábado Domingo" at bounding box center [744, 309] width 615 height 31
select select "3"
click at [437, 294] on select "[Selecione...] Segunda Terça Quarta Quinta Sexta Sábado Domingo" at bounding box center [744, 309] width 615 height 31
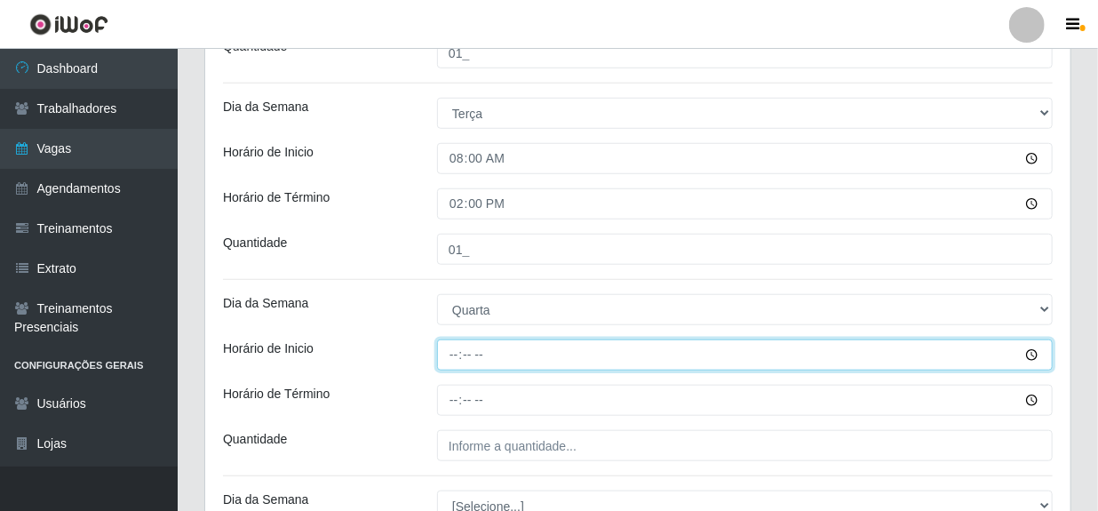
click at [458, 356] on input "Horário de Inicio" at bounding box center [744, 354] width 615 height 31
type input "08:00"
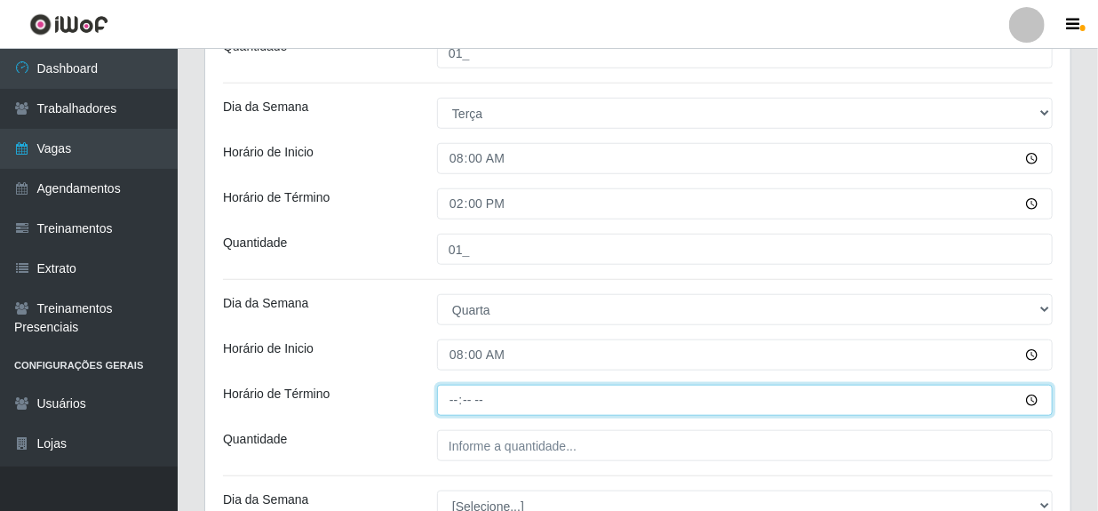
click at [450, 394] on input "Horário de Término" at bounding box center [744, 399] width 615 height 31
type input "14:00"
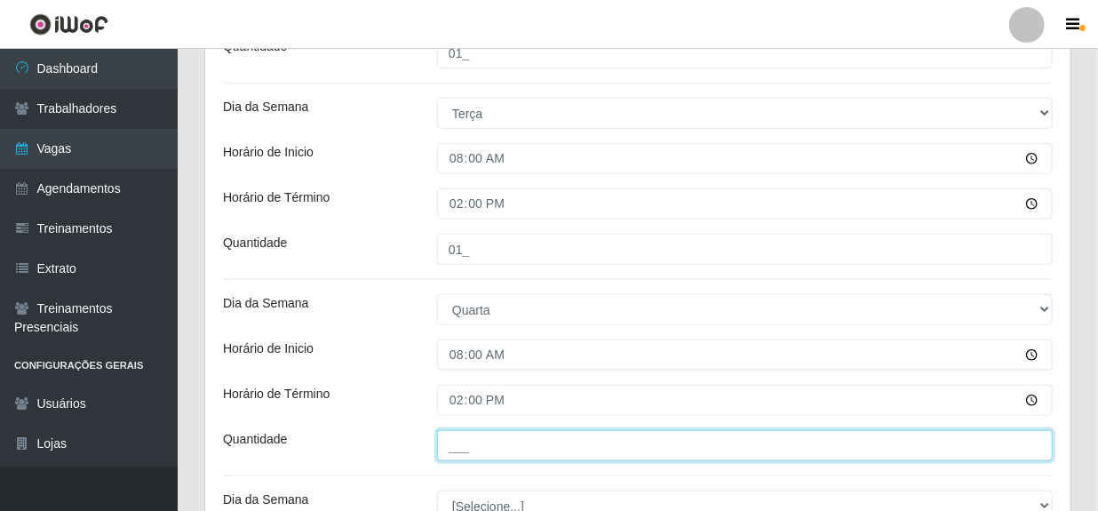
click at [476, 441] on input "___" at bounding box center [744, 445] width 615 height 31
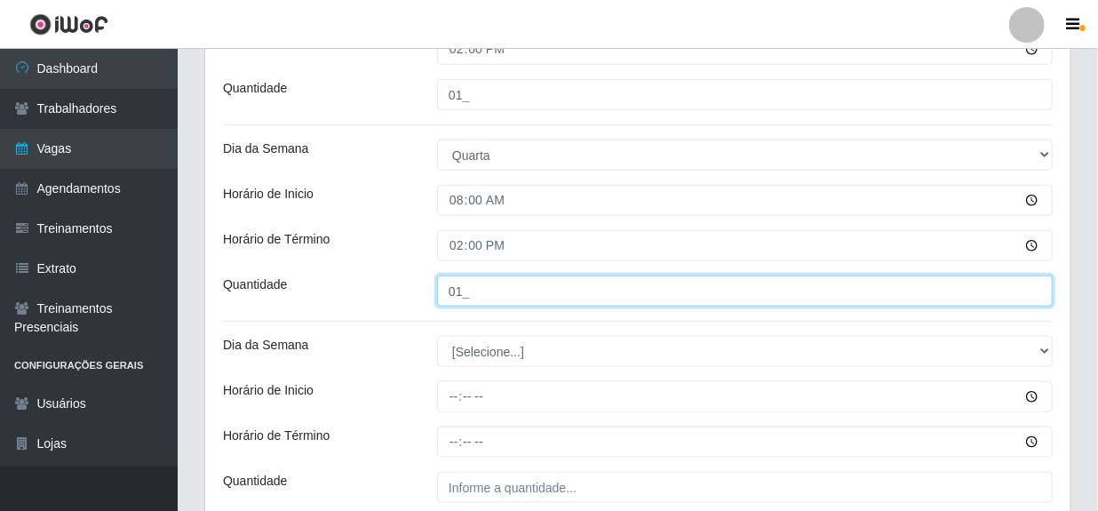
scroll to position [726, 0]
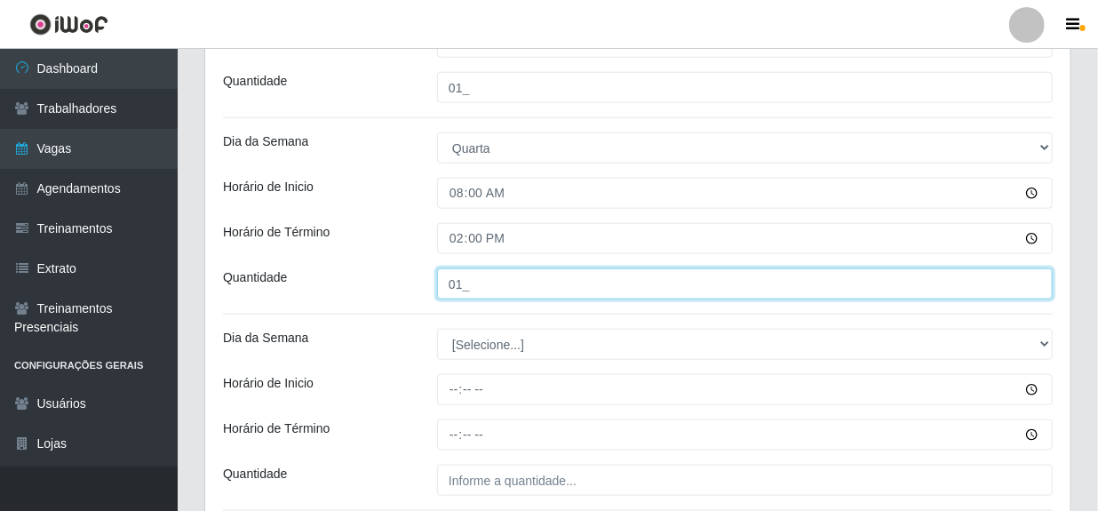
type input "01_"
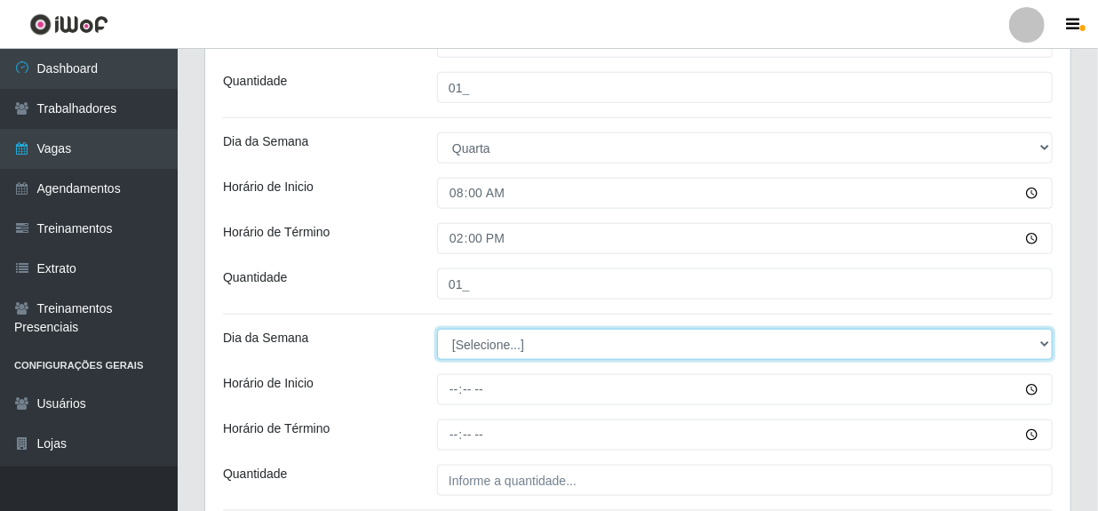
click at [487, 350] on select "[Selecione...] Segunda Terça Quarta Quinta Sexta Sábado Domingo" at bounding box center [744, 344] width 615 height 31
select select "4"
click at [437, 329] on select "[Selecione...] Segunda Terça Quarta Quinta Sexta Sábado Domingo" at bounding box center [744, 344] width 615 height 31
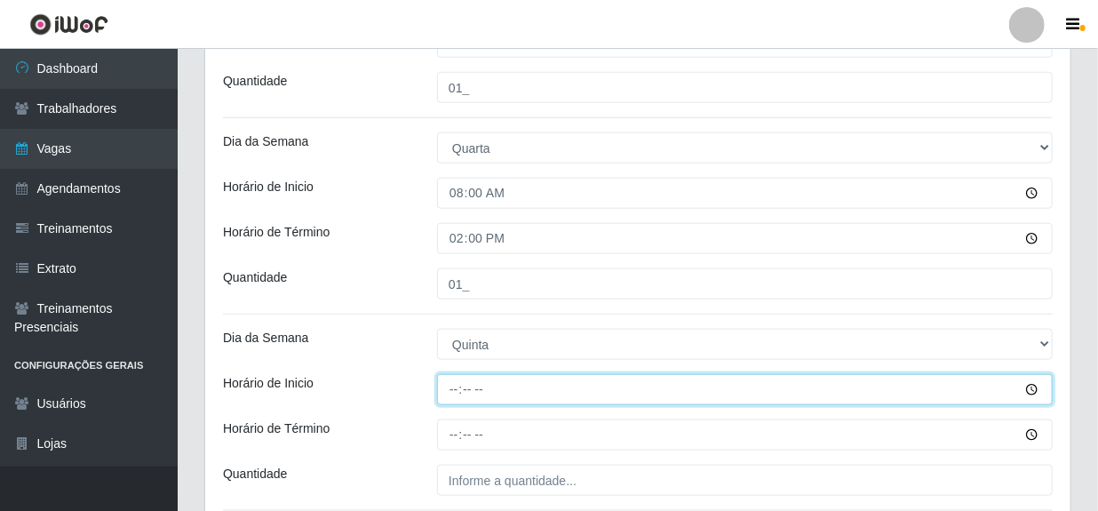
click at [455, 392] on input "Horário de Inicio" at bounding box center [744, 389] width 615 height 31
type input "08:00"
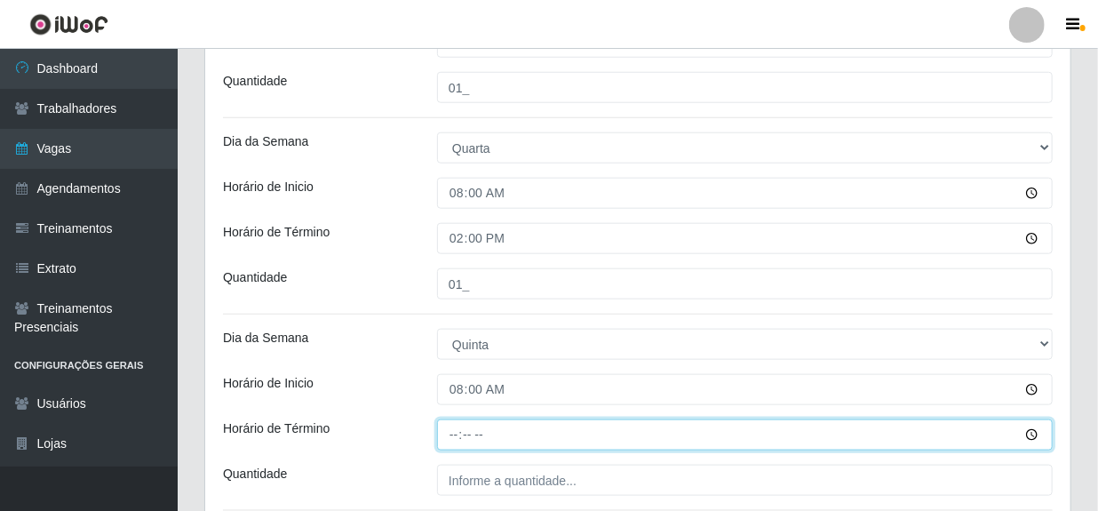
click at [453, 440] on input "Horário de Término" at bounding box center [744, 434] width 615 height 31
type input "14:00"
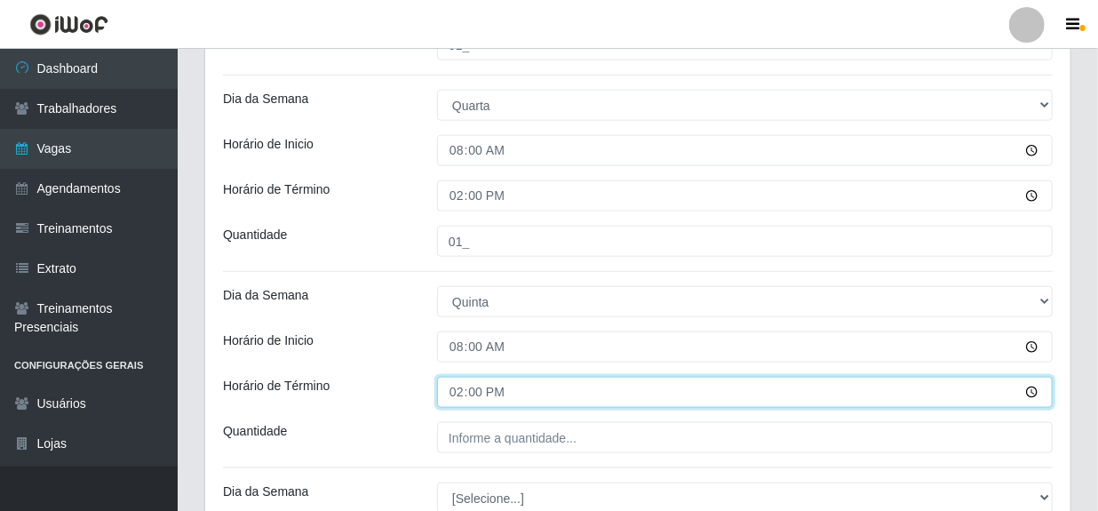
scroll to position [807, 0]
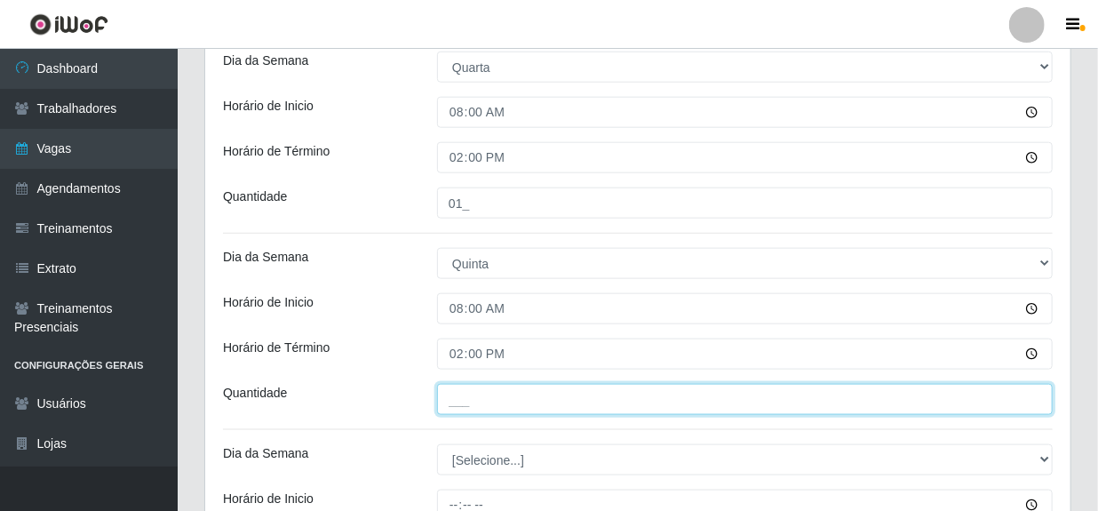
click at [498, 395] on input "___" at bounding box center [744, 399] width 615 height 31
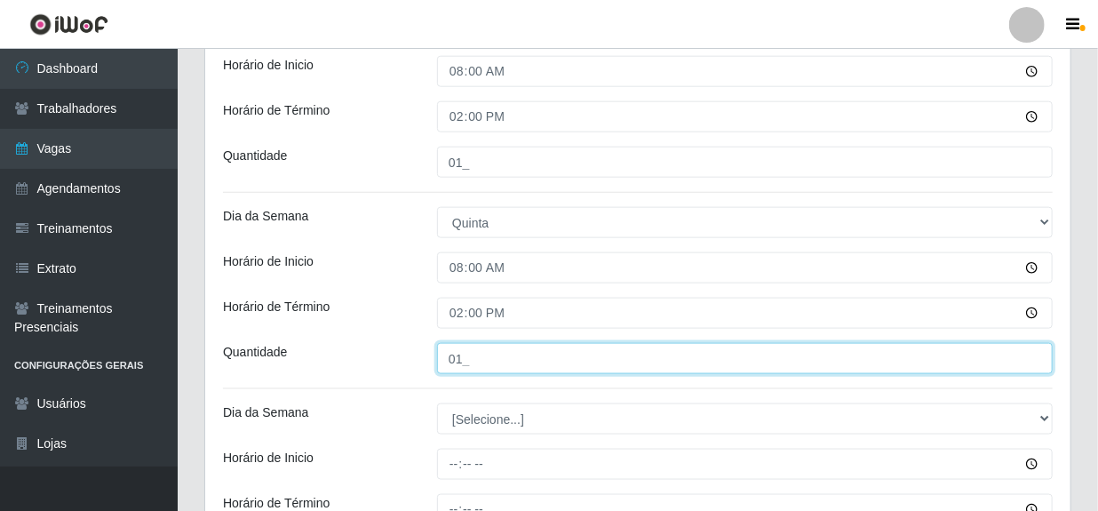
scroll to position [888, 0]
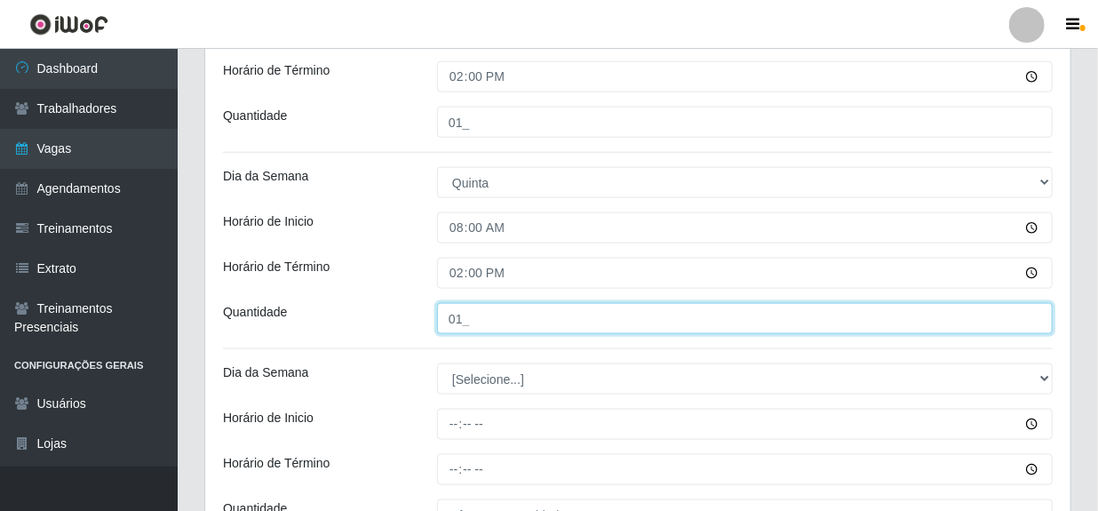
type input "01_"
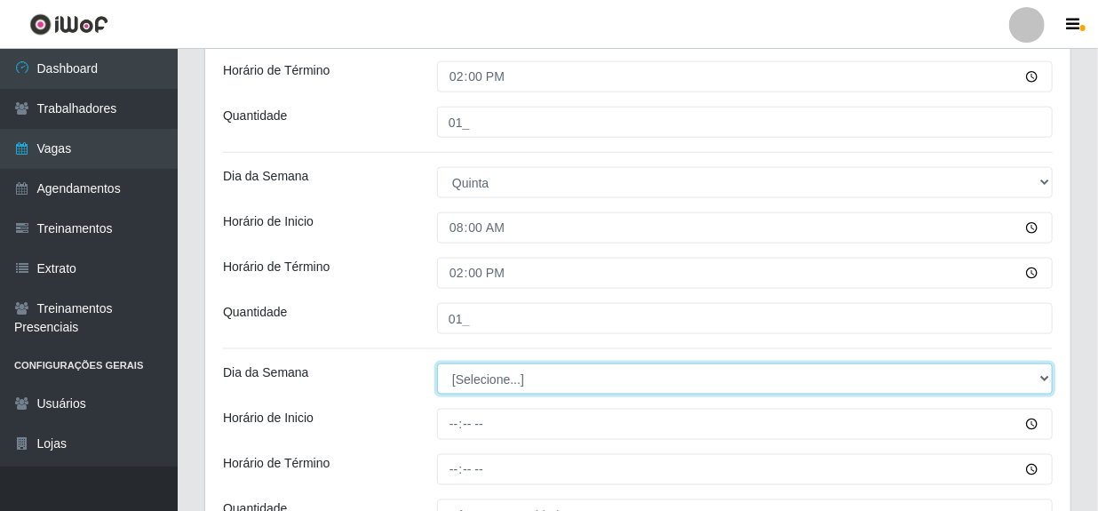
click at [484, 376] on select "[Selecione...] Segunda Terça Quarta Quinta Sexta Sábado Domingo" at bounding box center [744, 378] width 615 height 31
select select "5"
click at [437, 363] on select "[Selecione...] Segunda Terça Quarta Quinta Sexta Sábado Domingo" at bounding box center [744, 378] width 615 height 31
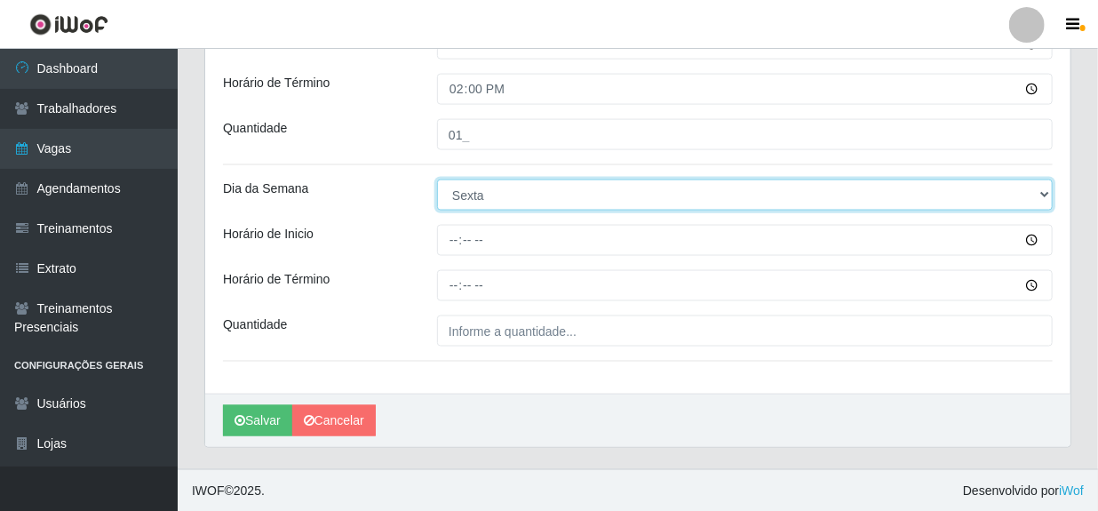
scroll to position [1073, 0]
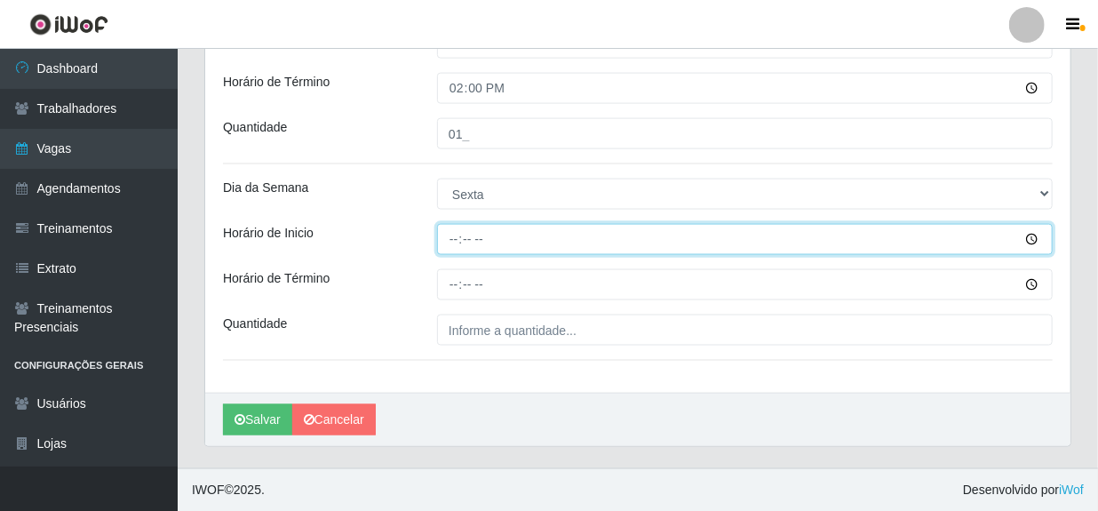
click at [457, 243] on input "Horário de Inicio" at bounding box center [744, 239] width 615 height 31
type input "08:00"
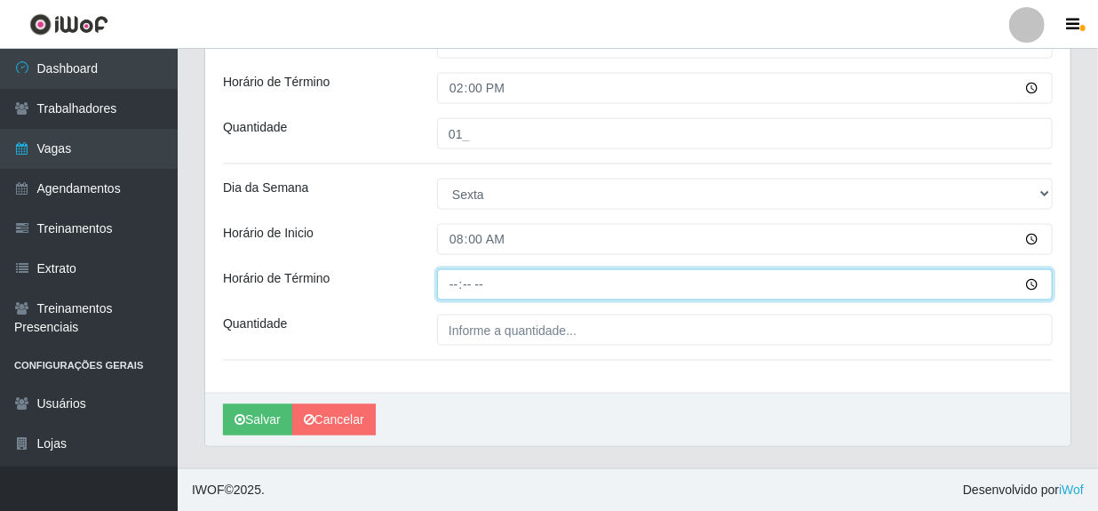
click at [455, 290] on input "Horário de Término" at bounding box center [744, 284] width 615 height 31
type input "14:00"
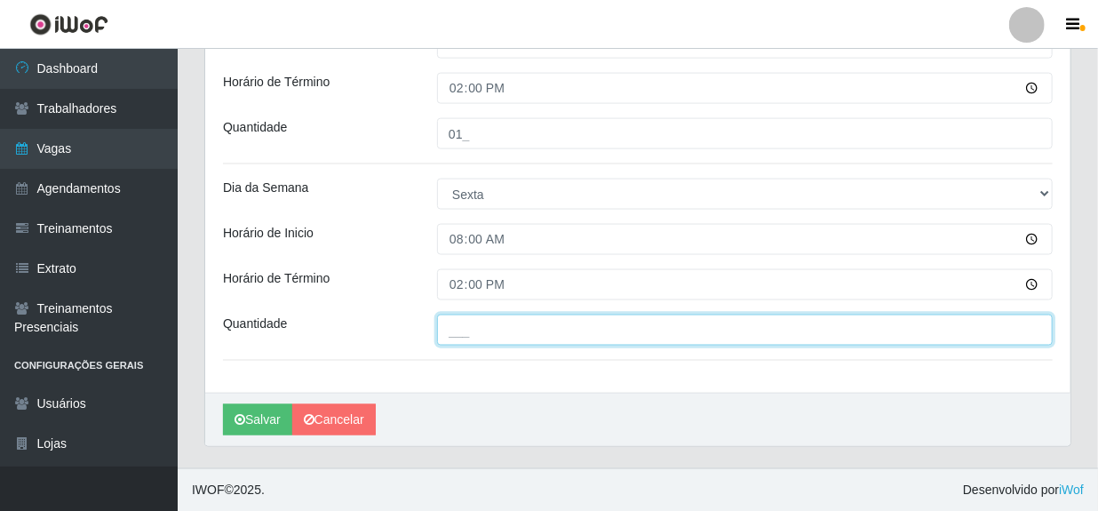
click at [460, 331] on input "___" at bounding box center [744, 329] width 615 height 31
type input "01_"
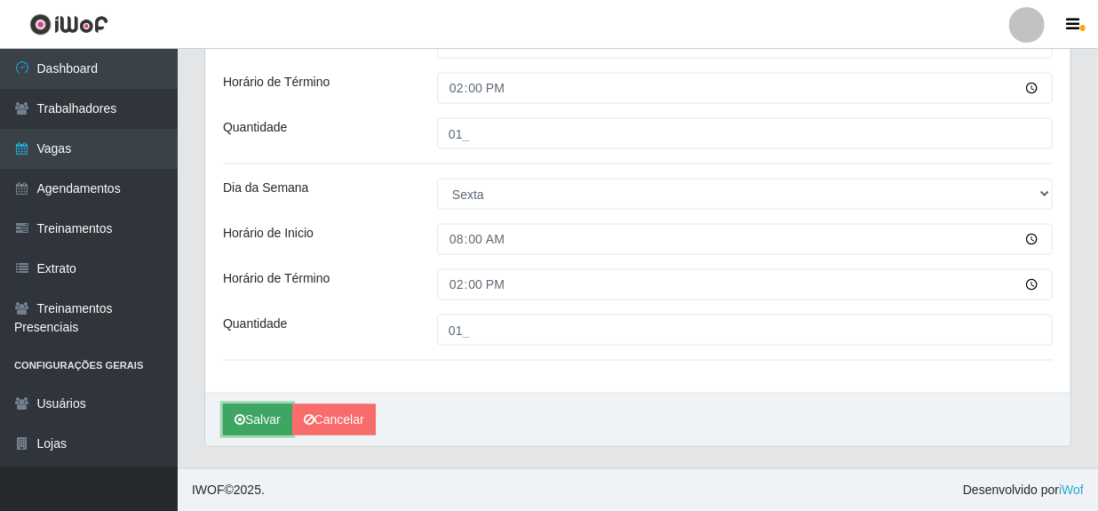
click at [249, 416] on button "Salvar" at bounding box center [257, 419] width 69 height 31
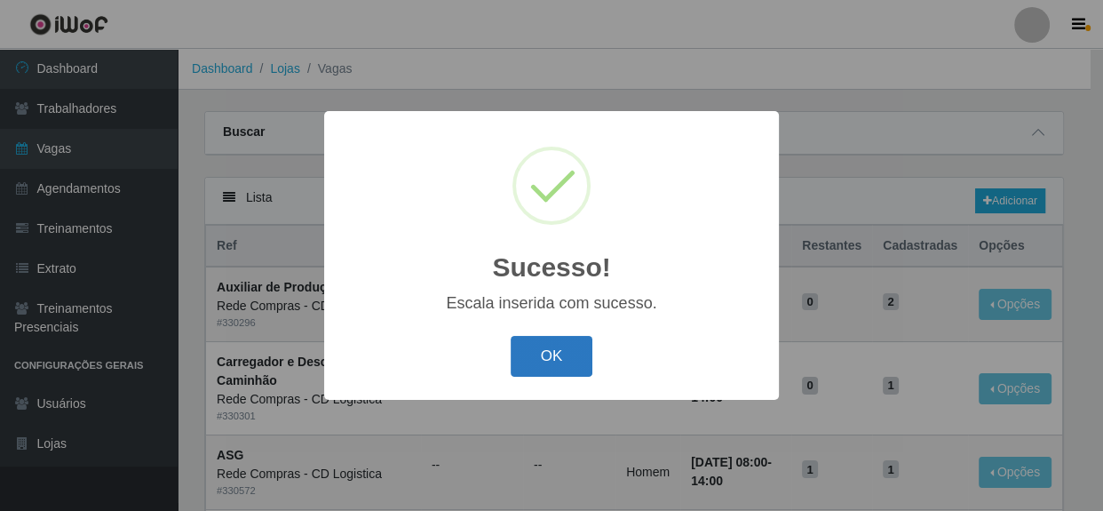
click at [569, 368] on button "OK" at bounding box center [552, 357] width 83 height 42
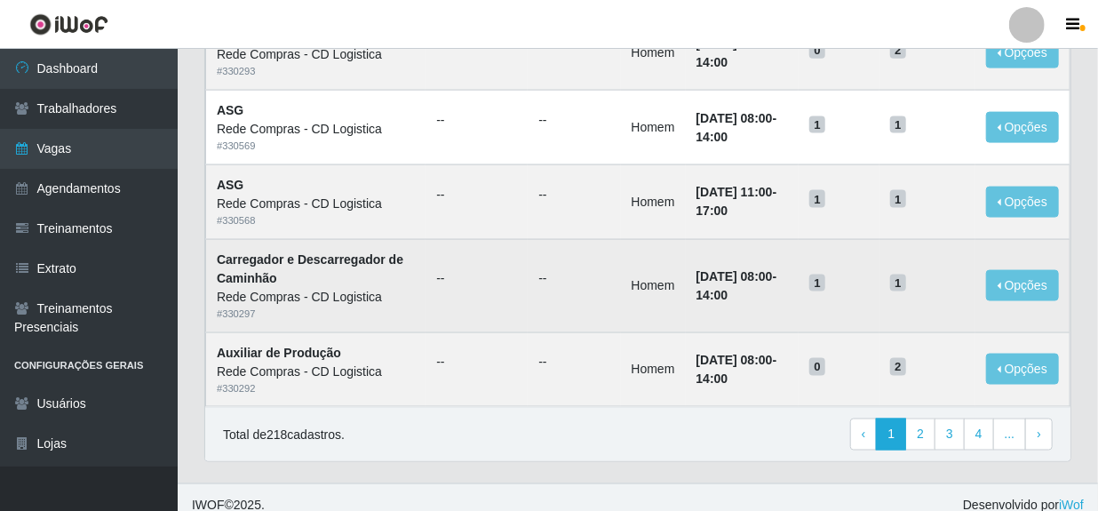
scroll to position [1084, 0]
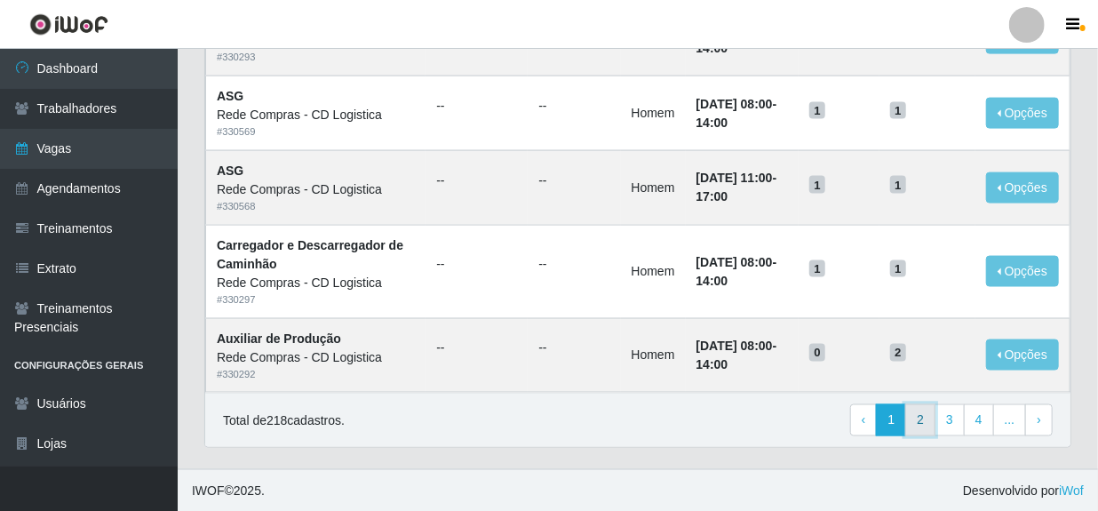
click at [923, 422] on link "2" at bounding box center [920, 420] width 30 height 32
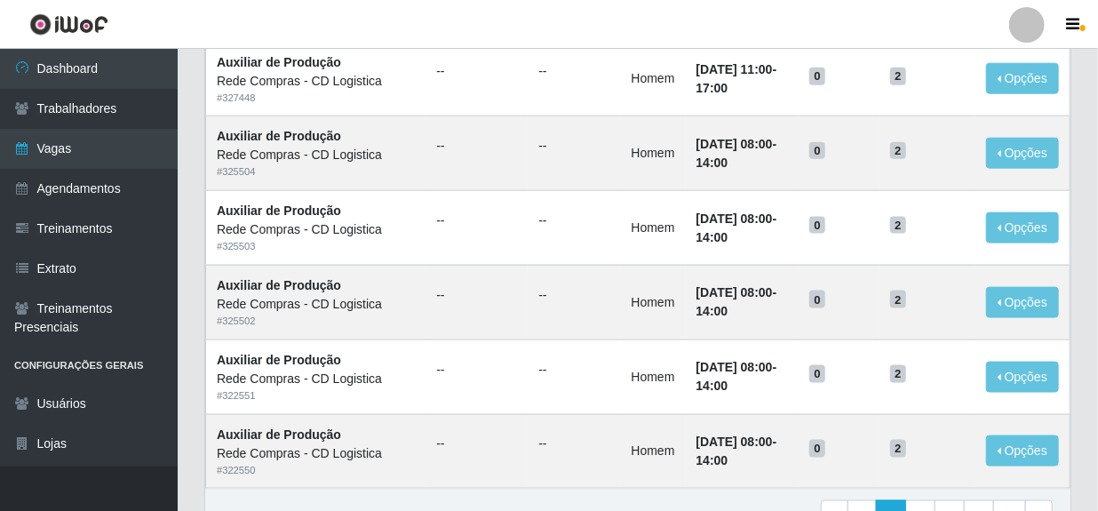
scroll to position [1028, 0]
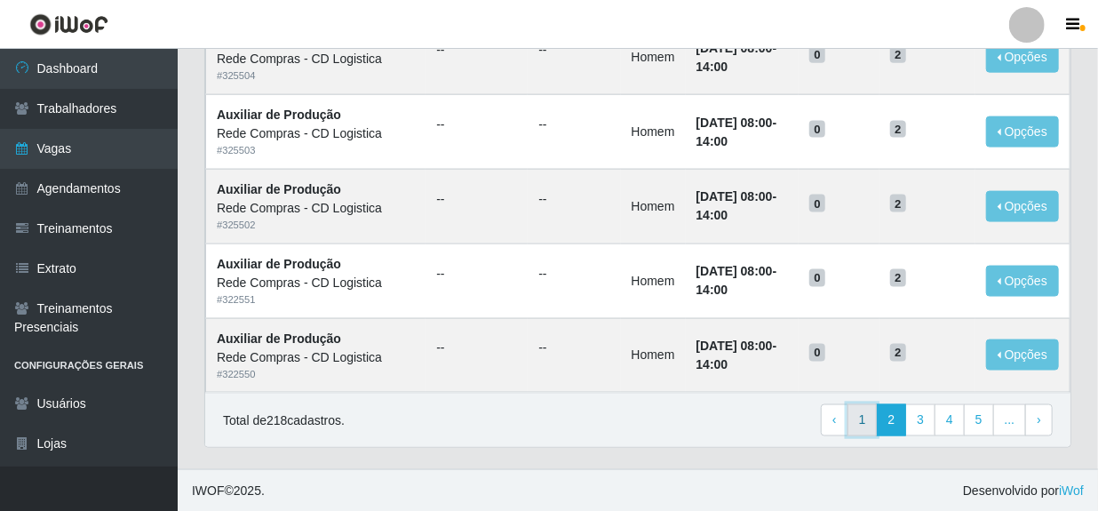
click at [869, 411] on link "1" at bounding box center [862, 420] width 30 height 32
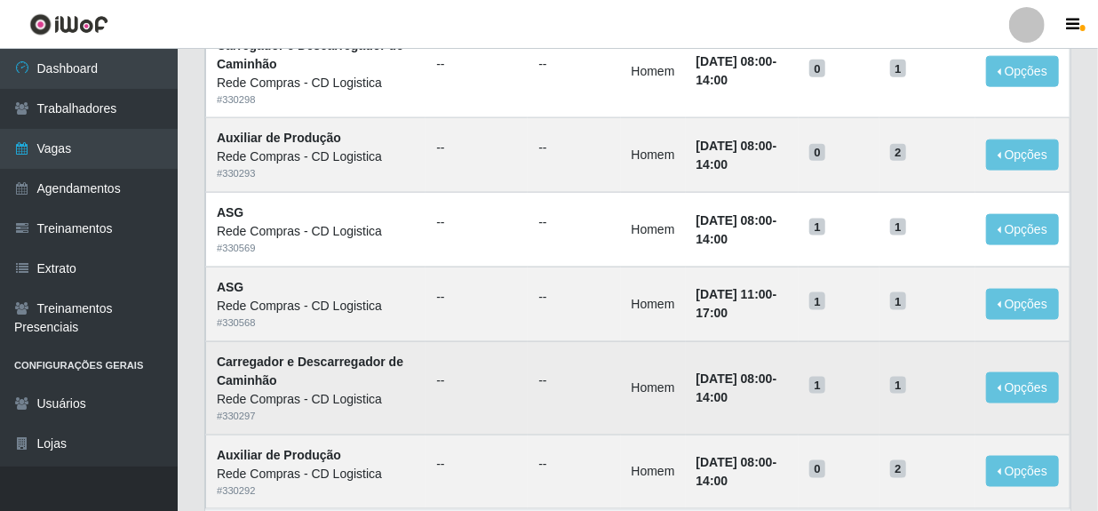
scroll to position [888, 0]
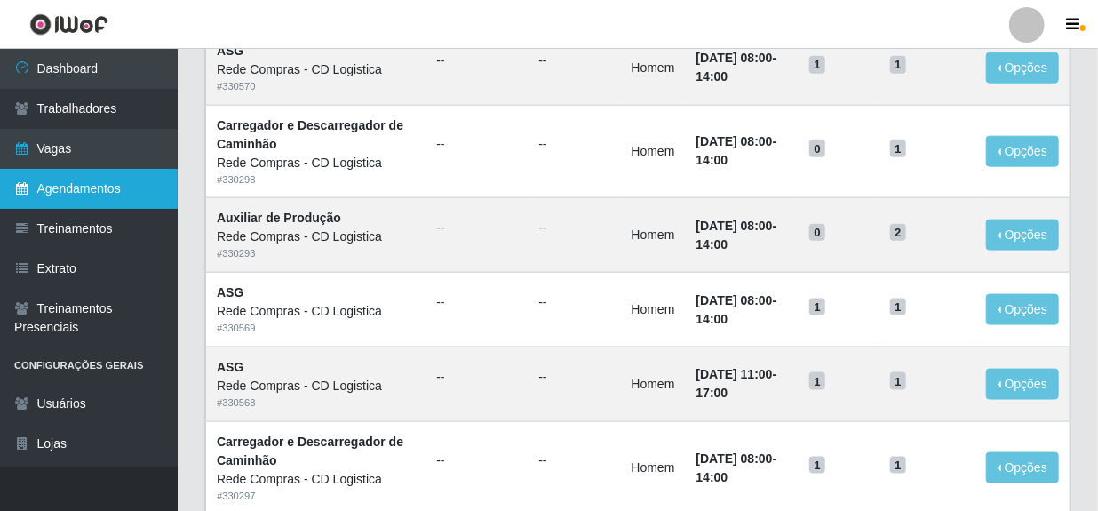
click at [79, 181] on link "Agendamentos" at bounding box center [89, 189] width 178 height 40
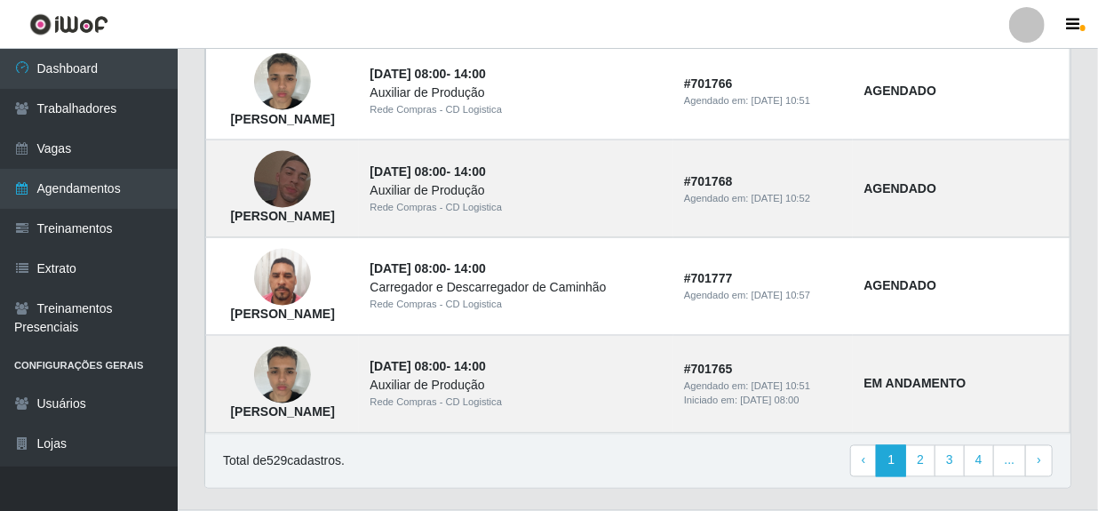
scroll to position [1340, 0]
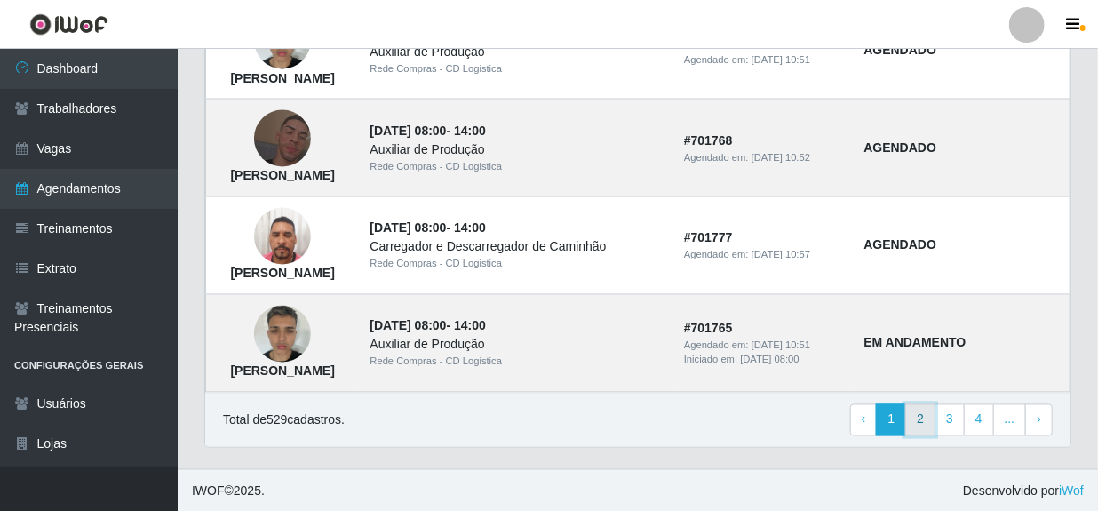
click at [917, 416] on link "2" at bounding box center [920, 420] width 30 height 32
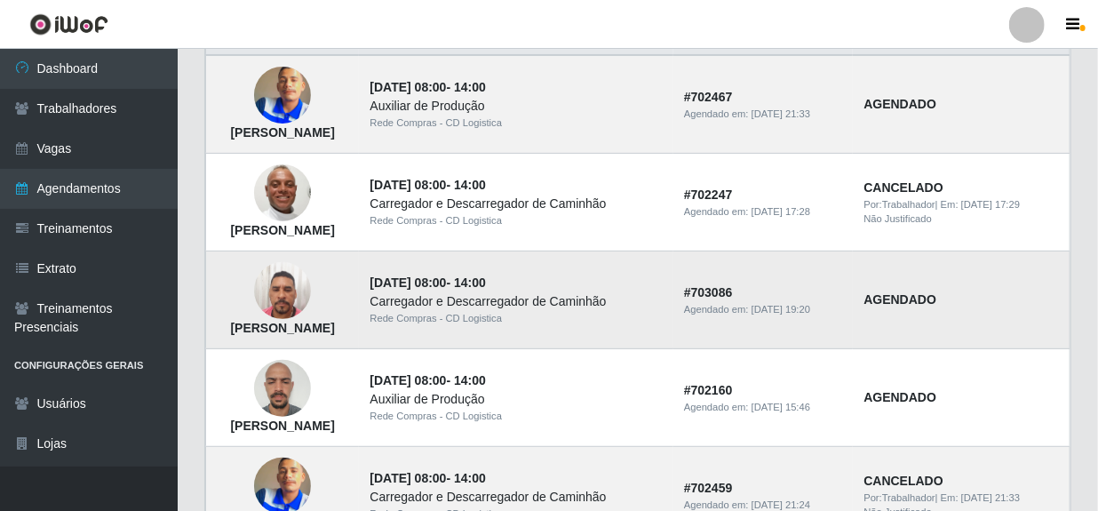
scroll to position [210, 0]
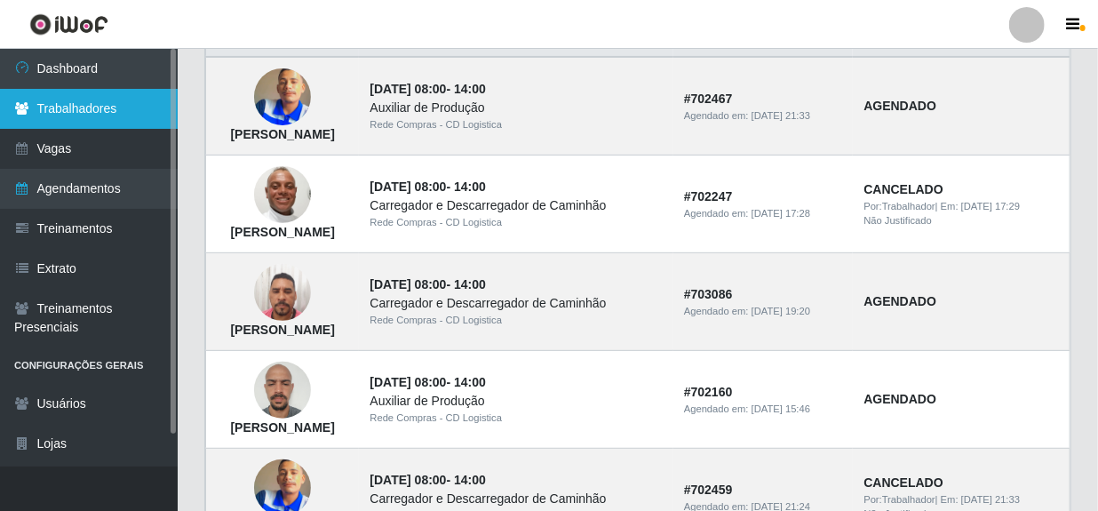
click at [80, 104] on link "Trabalhadores" at bounding box center [89, 109] width 178 height 40
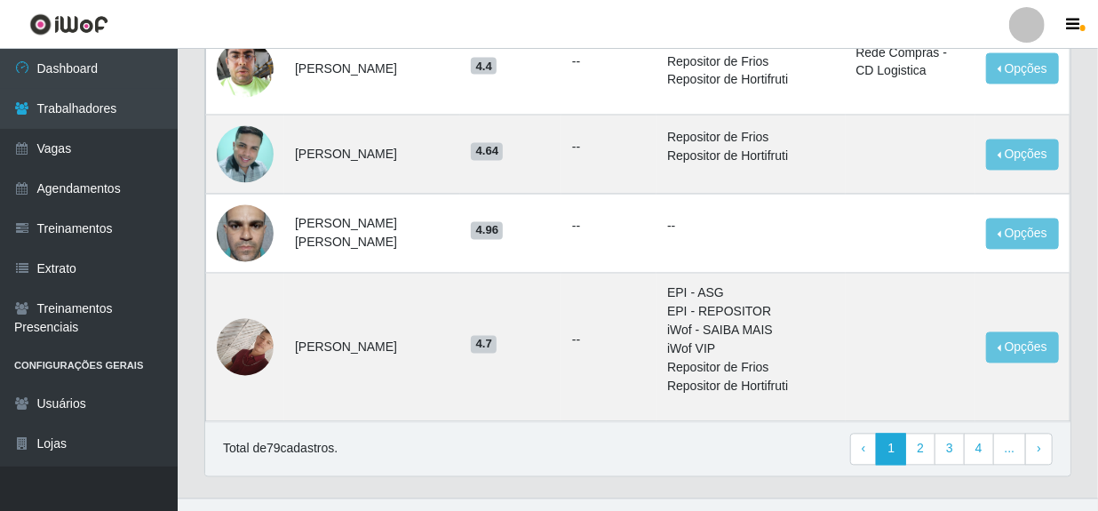
scroll to position [1446, 0]
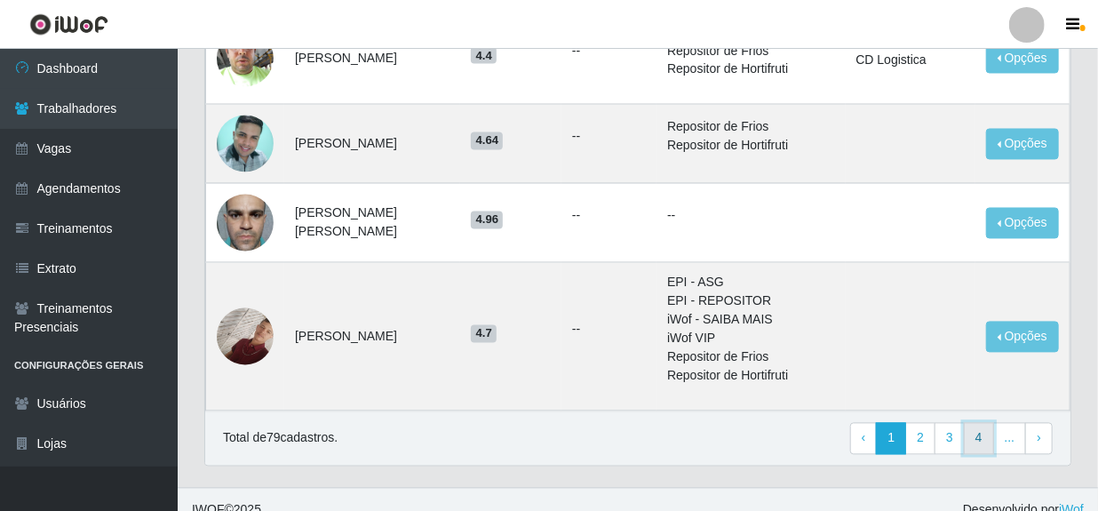
click at [973, 424] on link "4" at bounding box center [978, 439] width 30 height 32
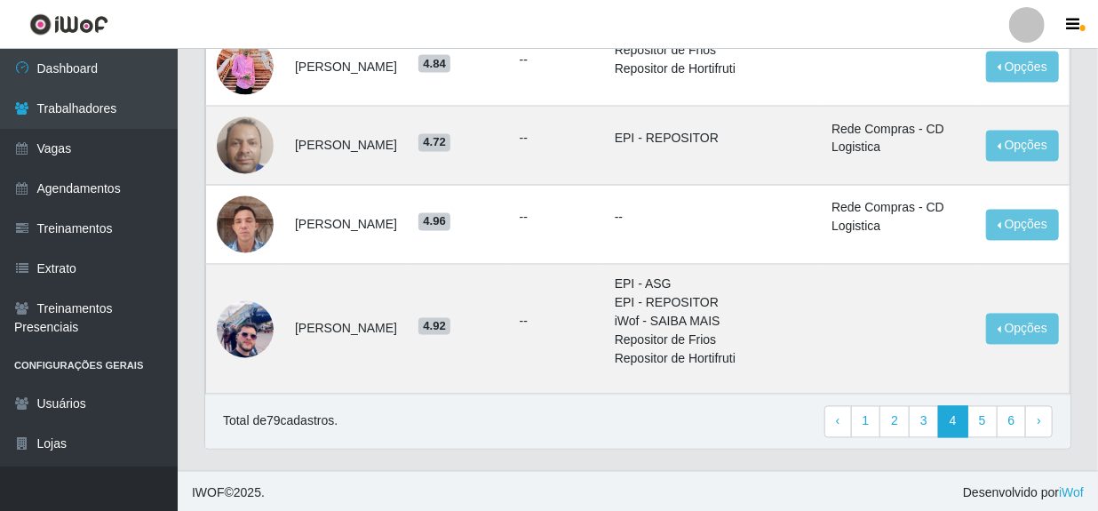
scroll to position [1411, 0]
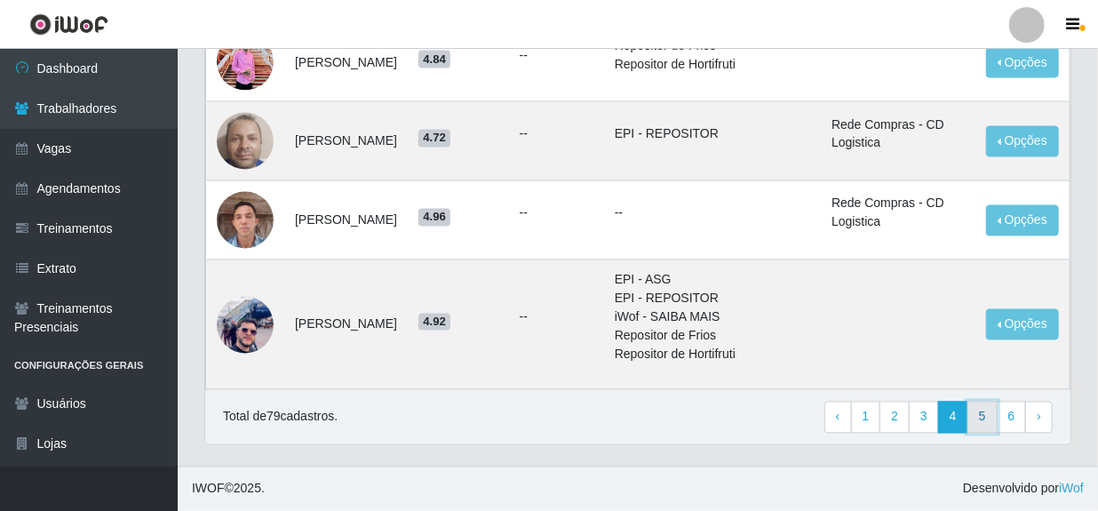
click at [979, 422] on link "5" at bounding box center [982, 417] width 30 height 32
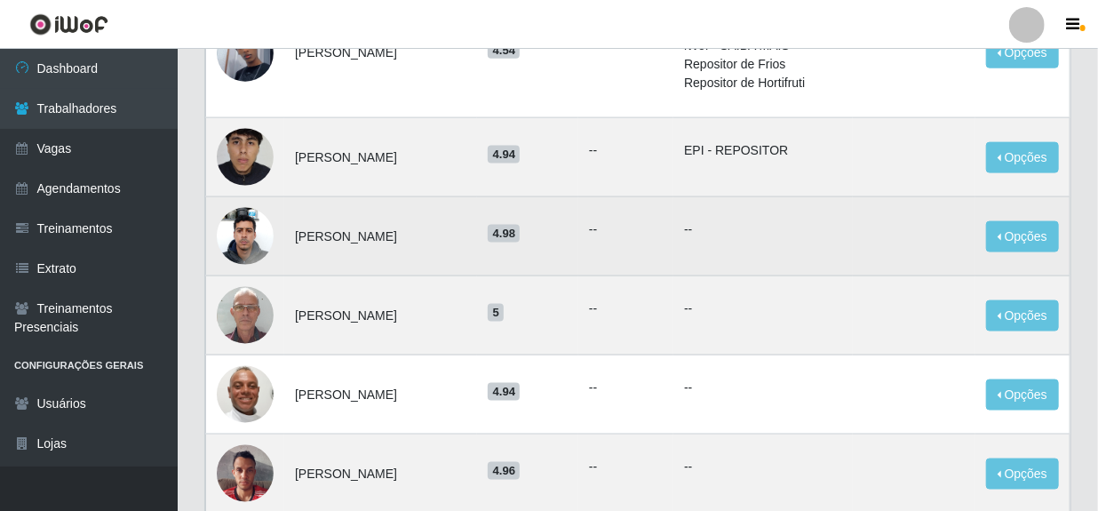
scroll to position [1049, 0]
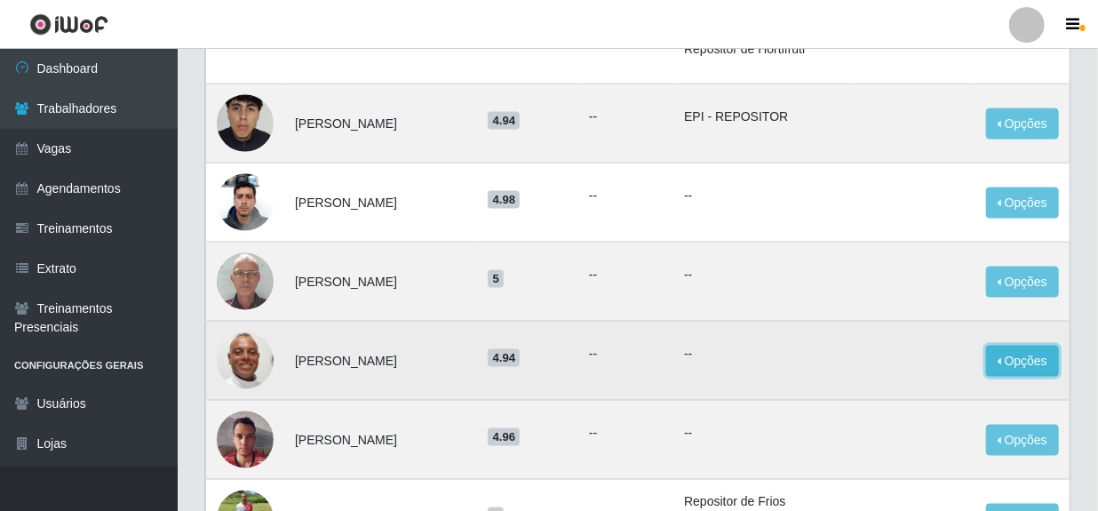
click at [1045, 345] on button "Opções" at bounding box center [1022, 360] width 73 height 31
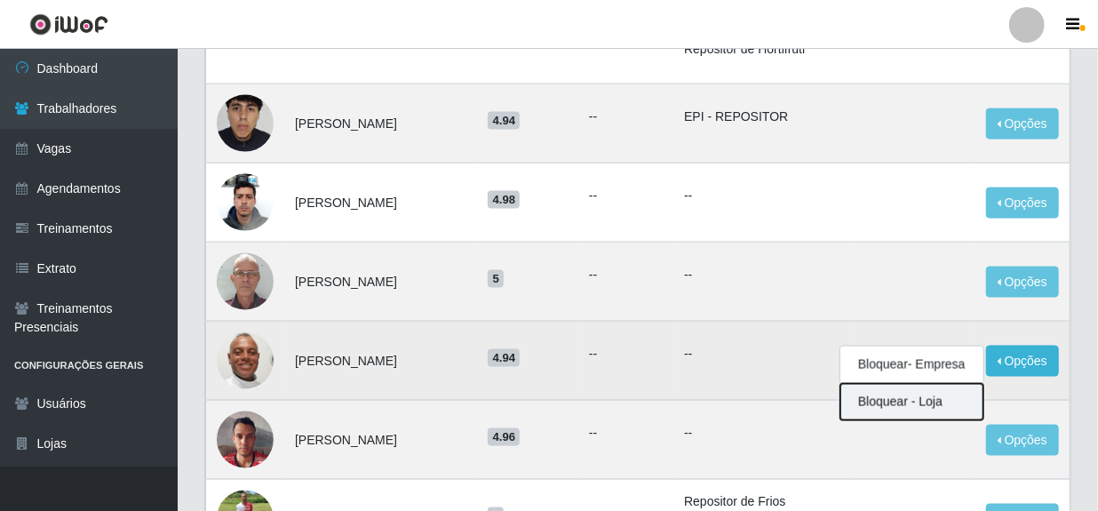
click at [907, 384] on button "Bloquear - Loja" at bounding box center [911, 402] width 143 height 36
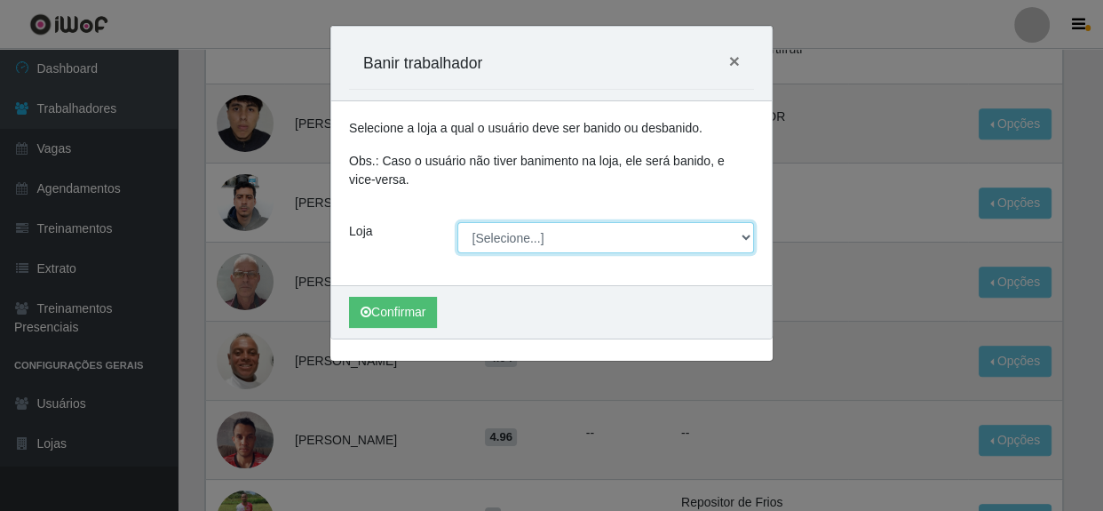
click at [741, 239] on select "[Selecione...] Rede Compras - CD Logistica" at bounding box center [605, 237] width 297 height 31
select select "429"
click at [457, 222] on select "[Selecione...] Rede Compras - CD Logistica" at bounding box center [605, 237] width 297 height 31
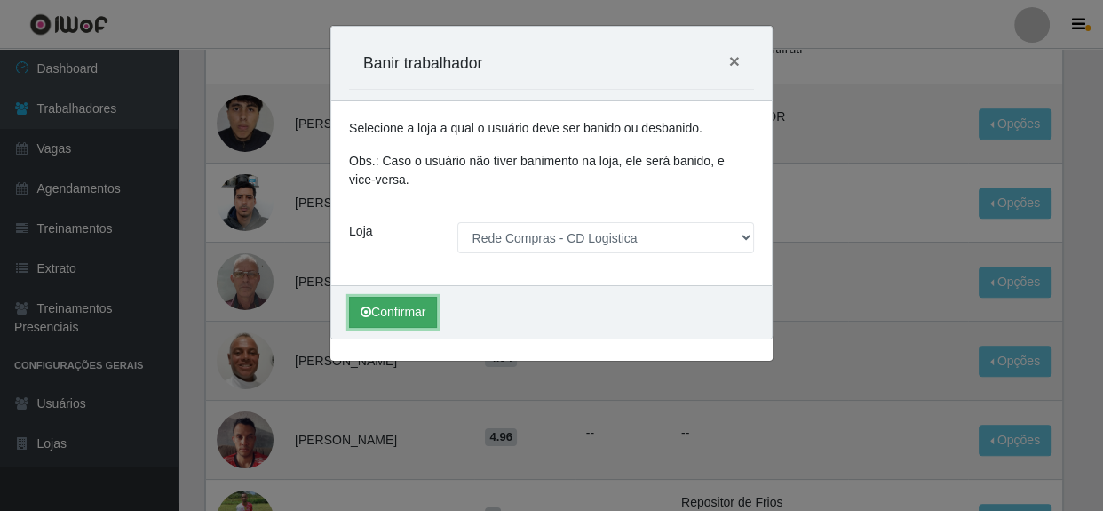
click at [407, 302] on button "Confirmar" at bounding box center [393, 312] width 88 height 31
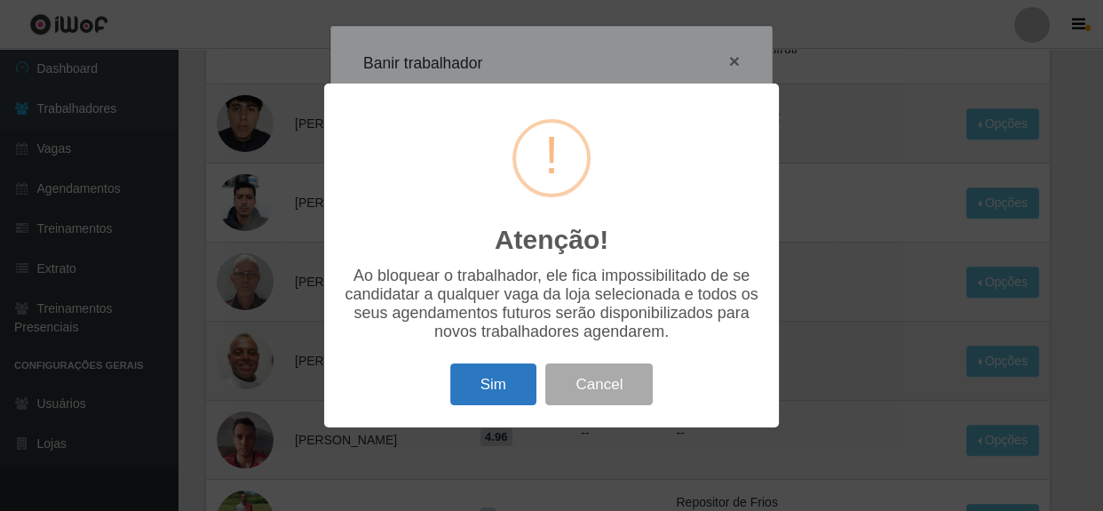
click at [486, 392] on button "Sim" at bounding box center [493, 384] width 86 height 42
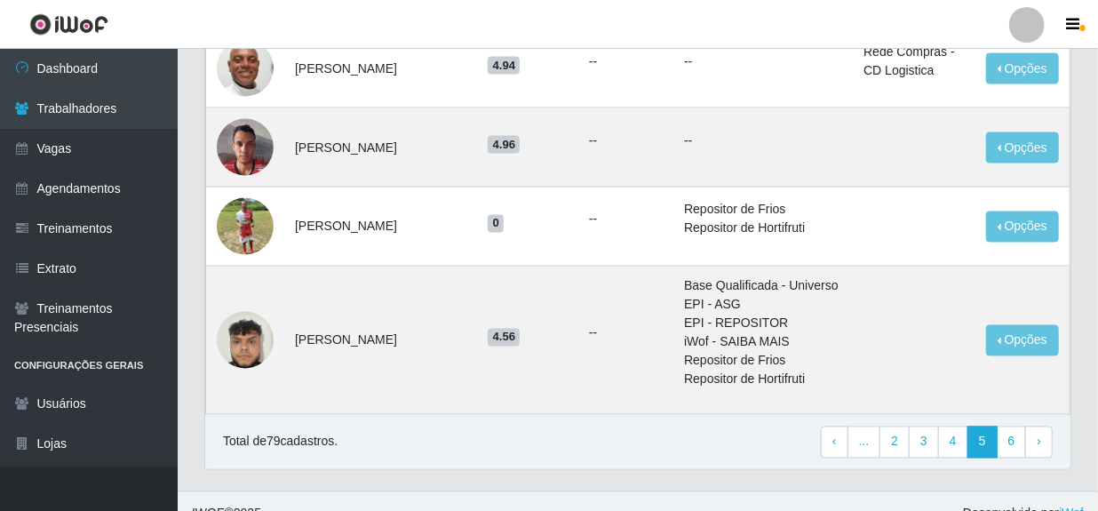
scroll to position [1363, 0]
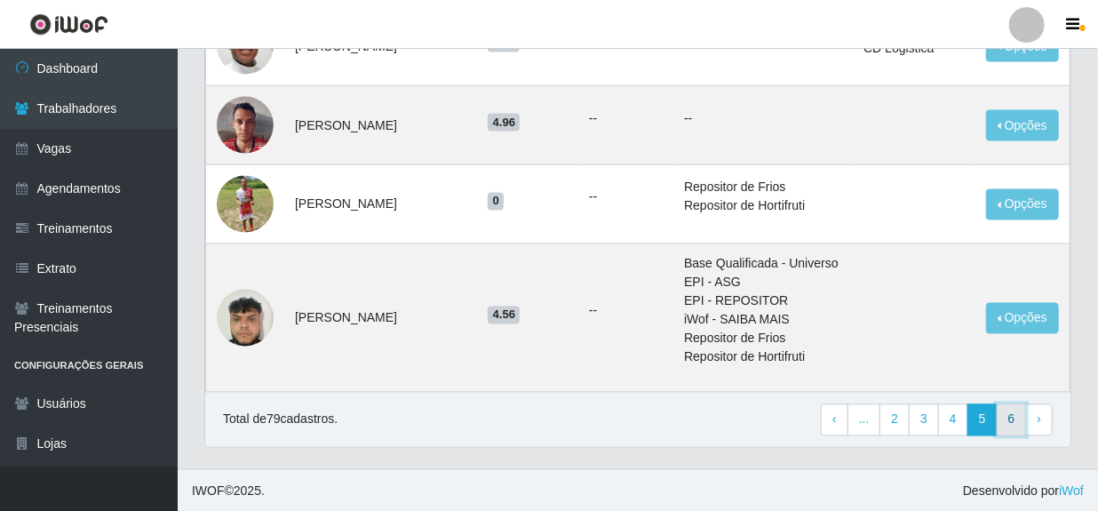
click at [1012, 417] on link "6" at bounding box center [1011, 420] width 30 height 32
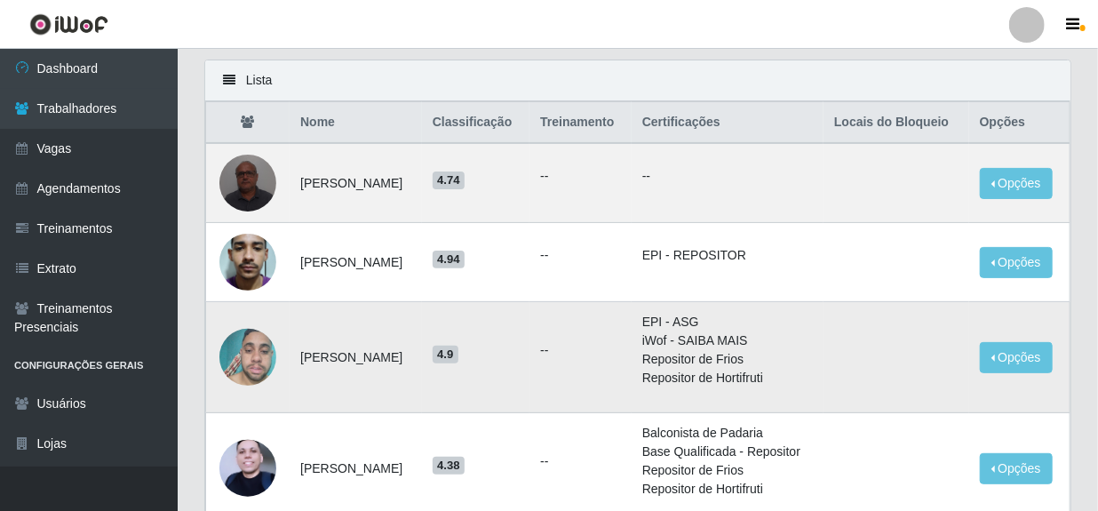
scroll to position [80, 0]
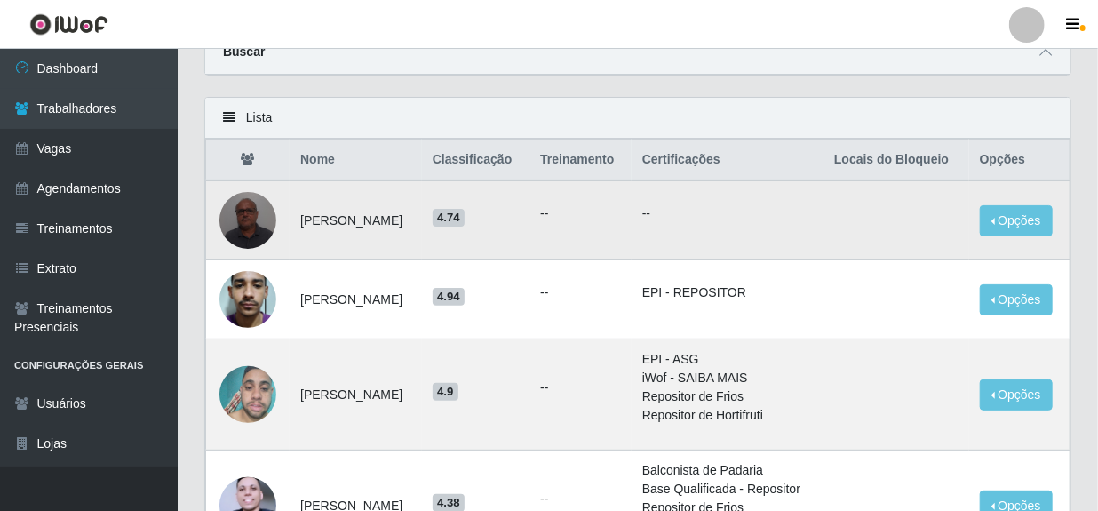
click at [254, 218] on img at bounding box center [247, 219] width 57 height 75
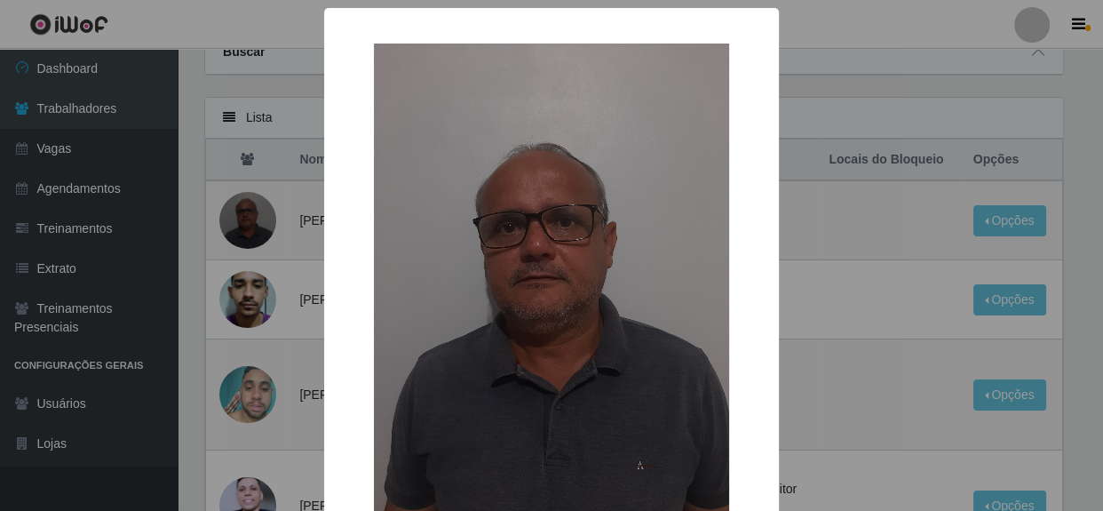
click at [924, 218] on div "× OK Cancel" at bounding box center [551, 255] width 1103 height 511
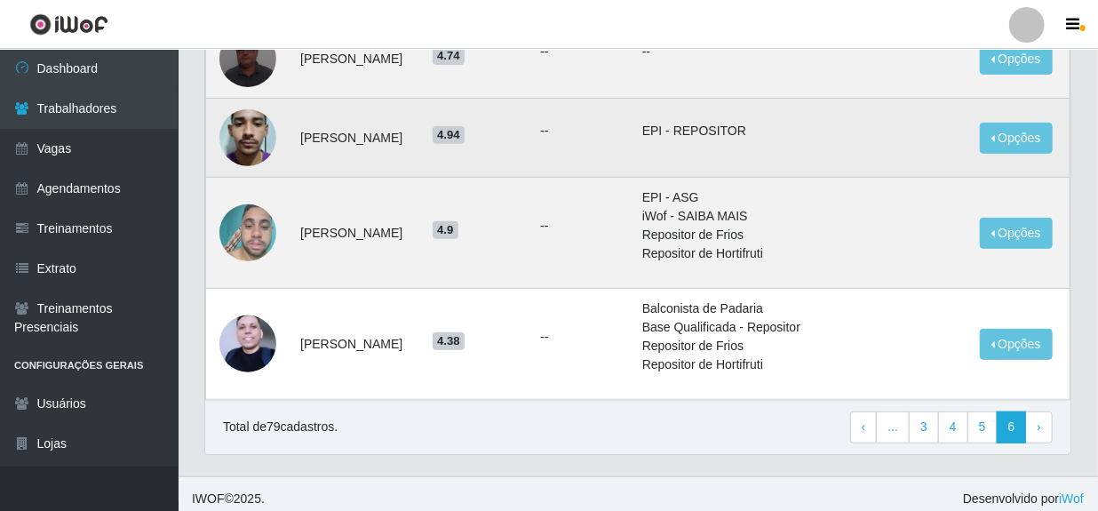
scroll to position [250, 0]
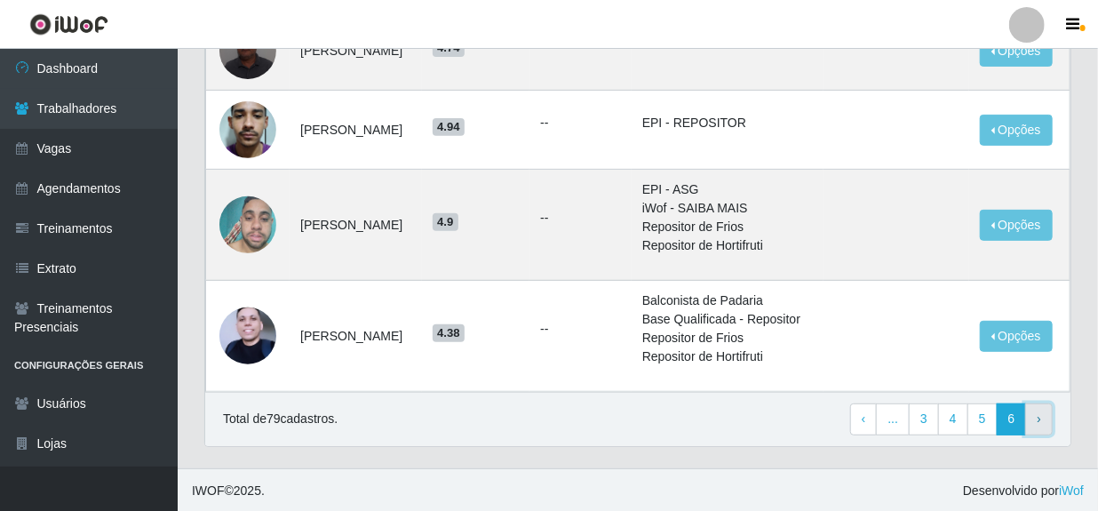
click at [1048, 421] on link "› Next" at bounding box center [1039, 419] width 28 height 32
